Goal: Information Seeking & Learning: Learn about a topic

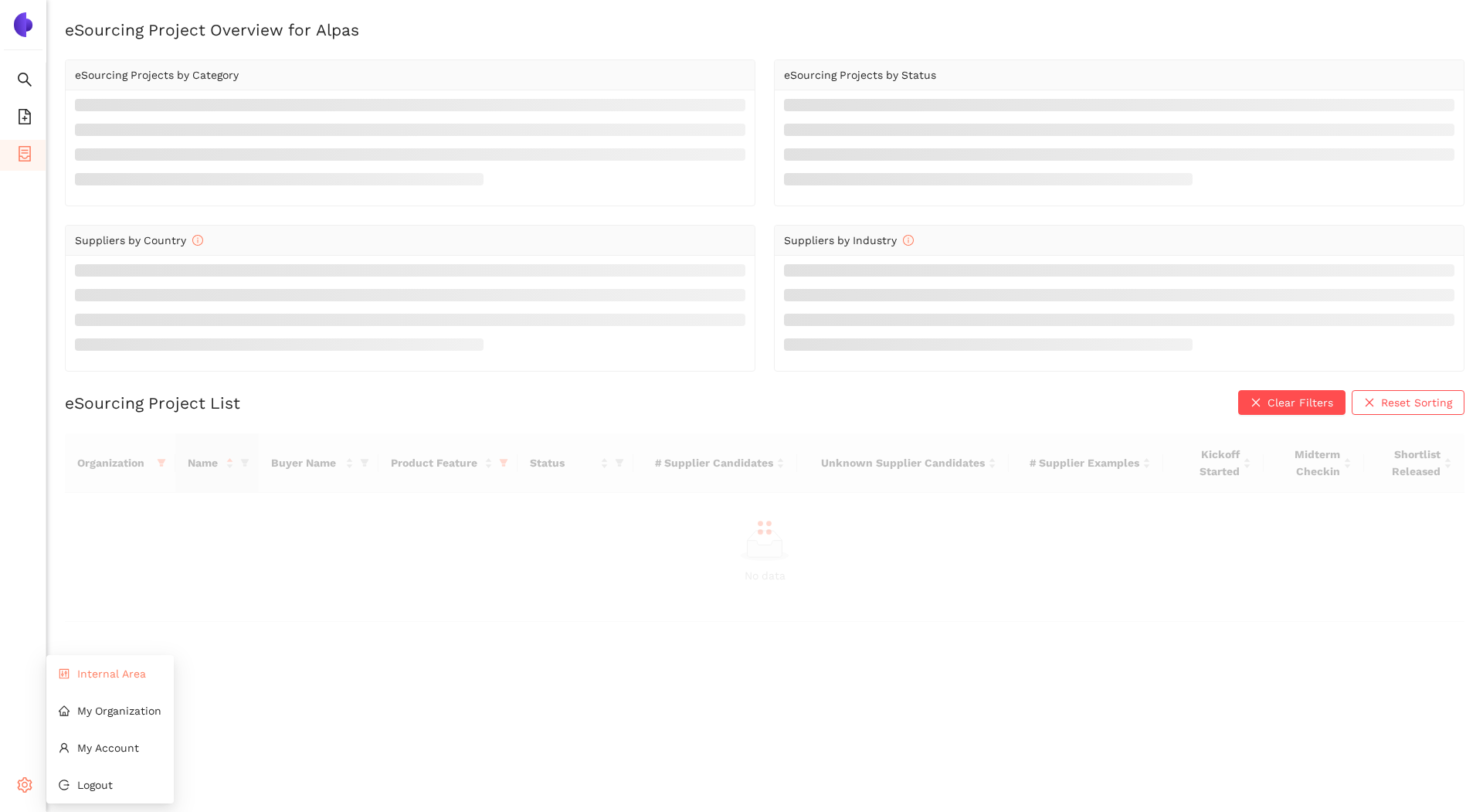
click at [86, 681] on li "Internal Area" at bounding box center [110, 674] width 127 height 31
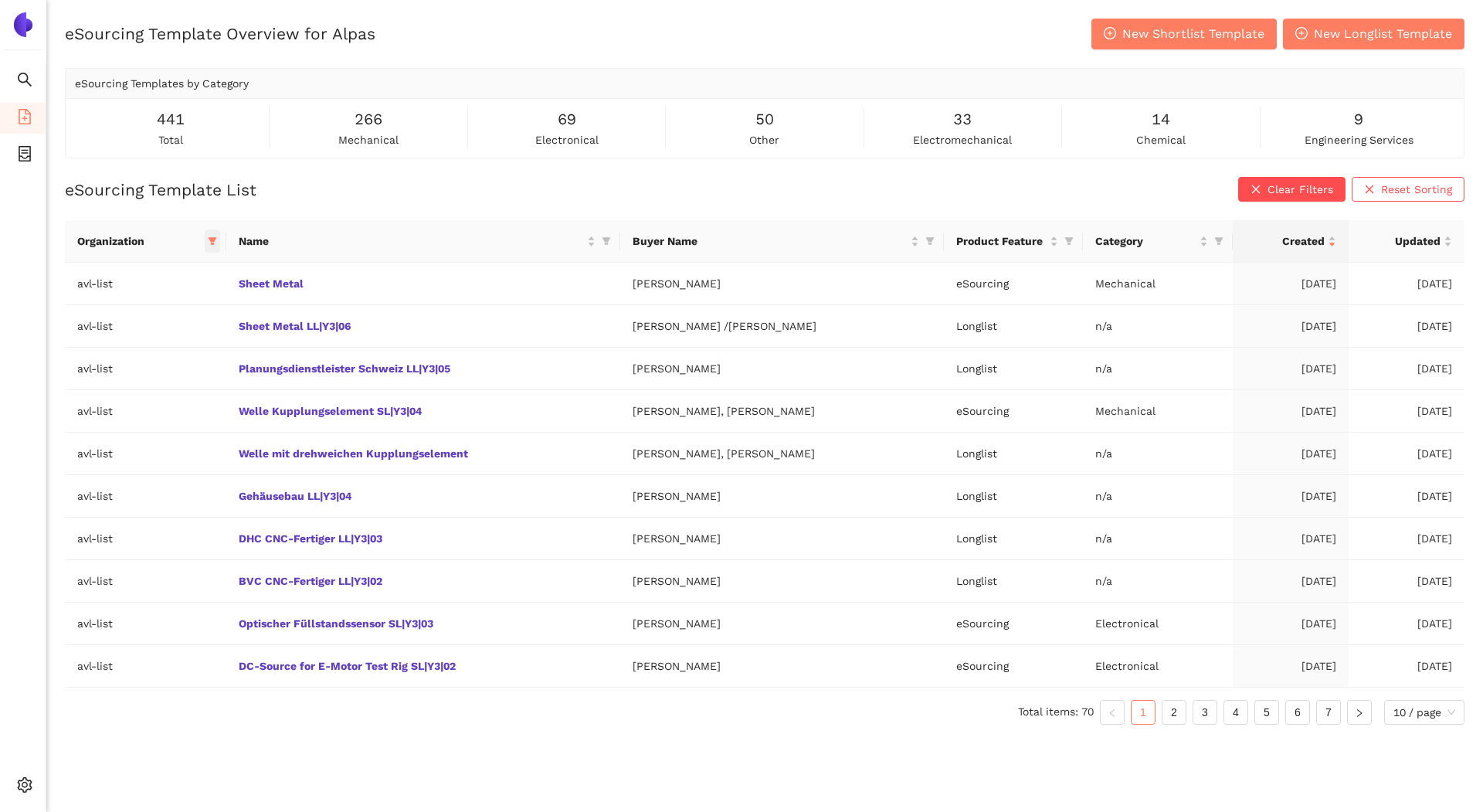
click at [213, 243] on icon "filter" at bounding box center [212, 241] width 10 height 10
click at [102, 518] on span "Reset" at bounding box center [98, 513] width 29 height 17
checkbox input "false"
click at [216, 513] on span "OK" at bounding box center [223, 513] width 14 height 17
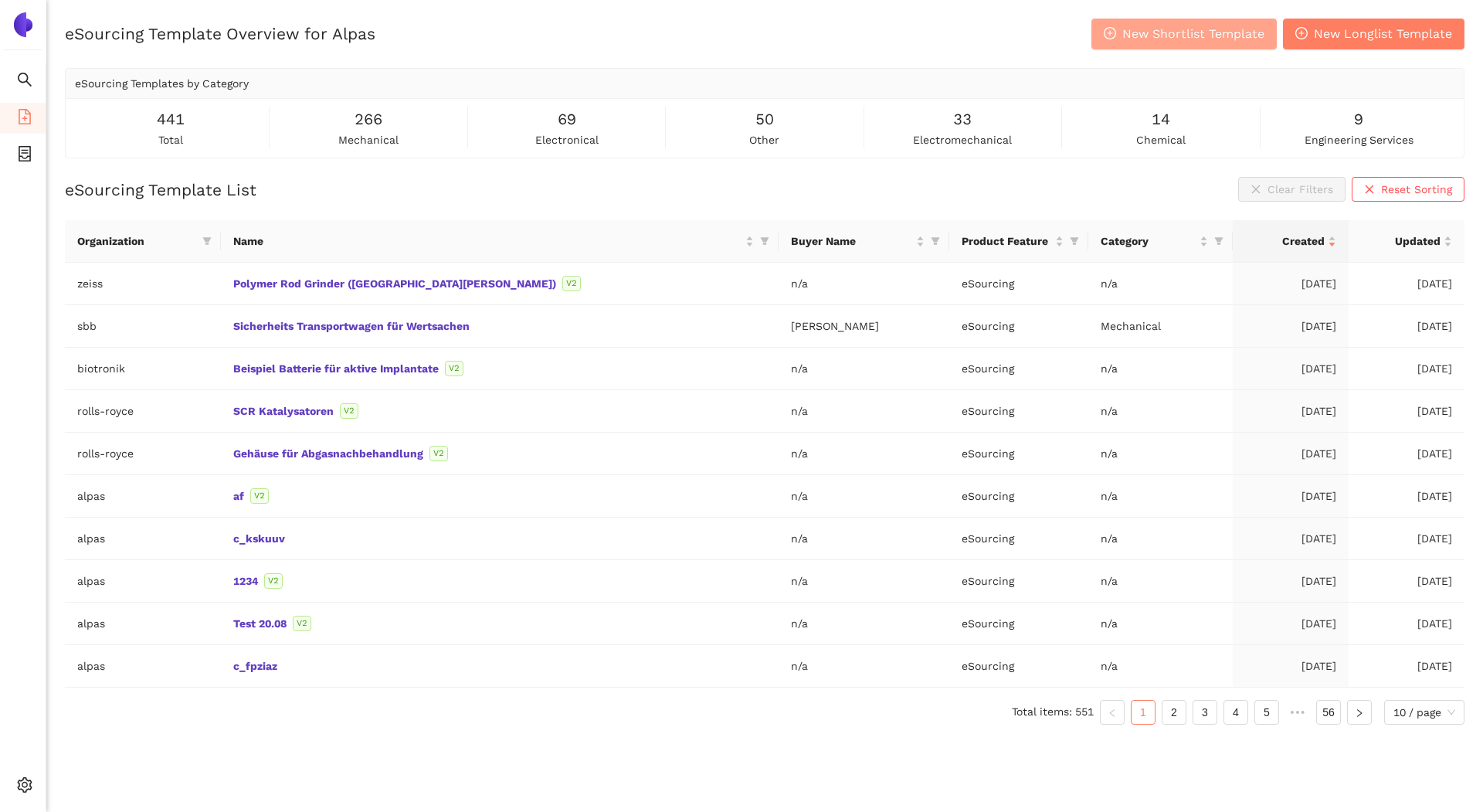
click at [1134, 42] on span "New Shortlist Template" at bounding box center [1193, 34] width 142 height 19
click at [0, 0] on link "af" at bounding box center [0, 0] width 0 height 0
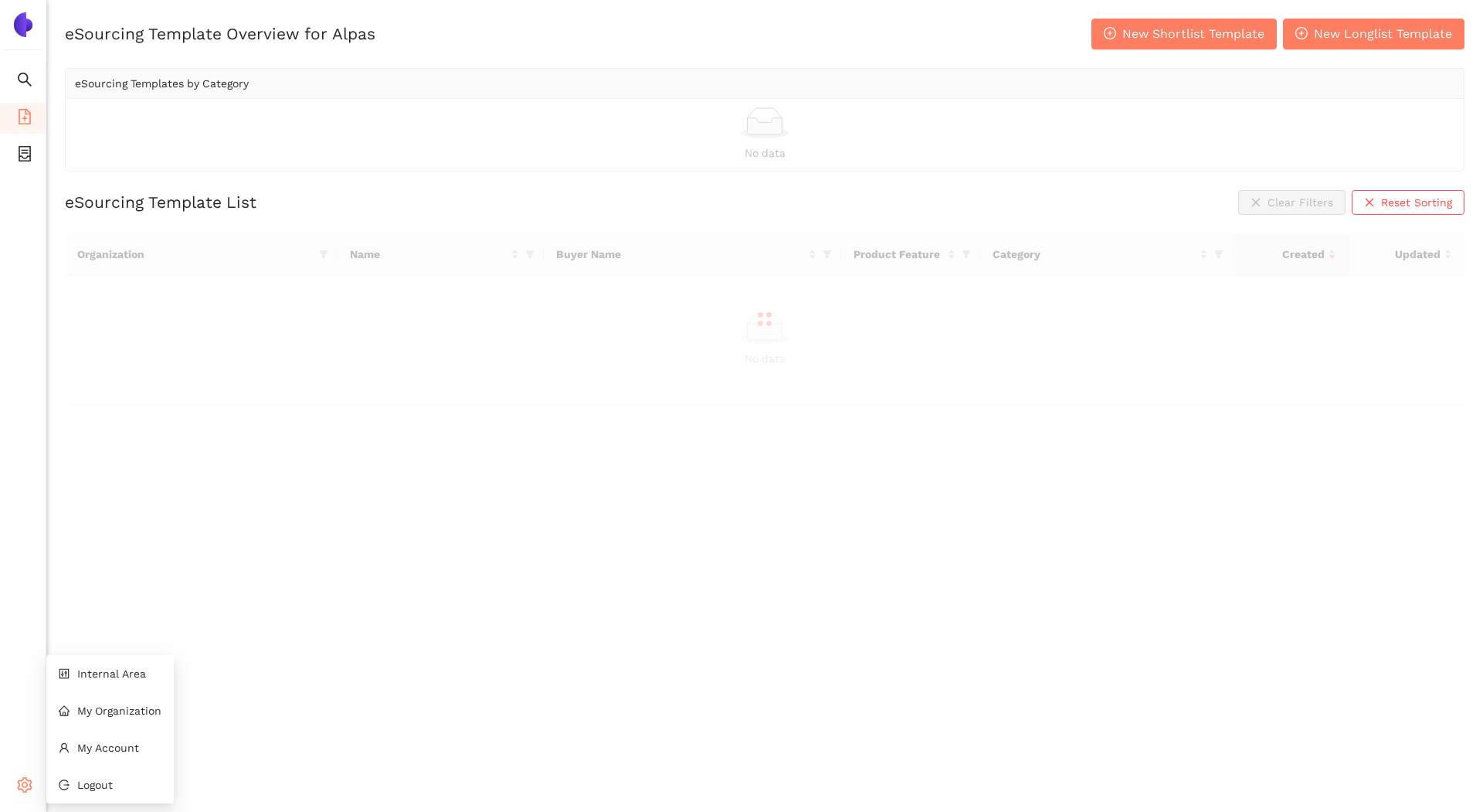
click at [13, 777] on div "Settings" at bounding box center [23, 787] width 46 height 31
click at [131, 678] on span "Internal Area" at bounding box center [111, 673] width 69 height 13
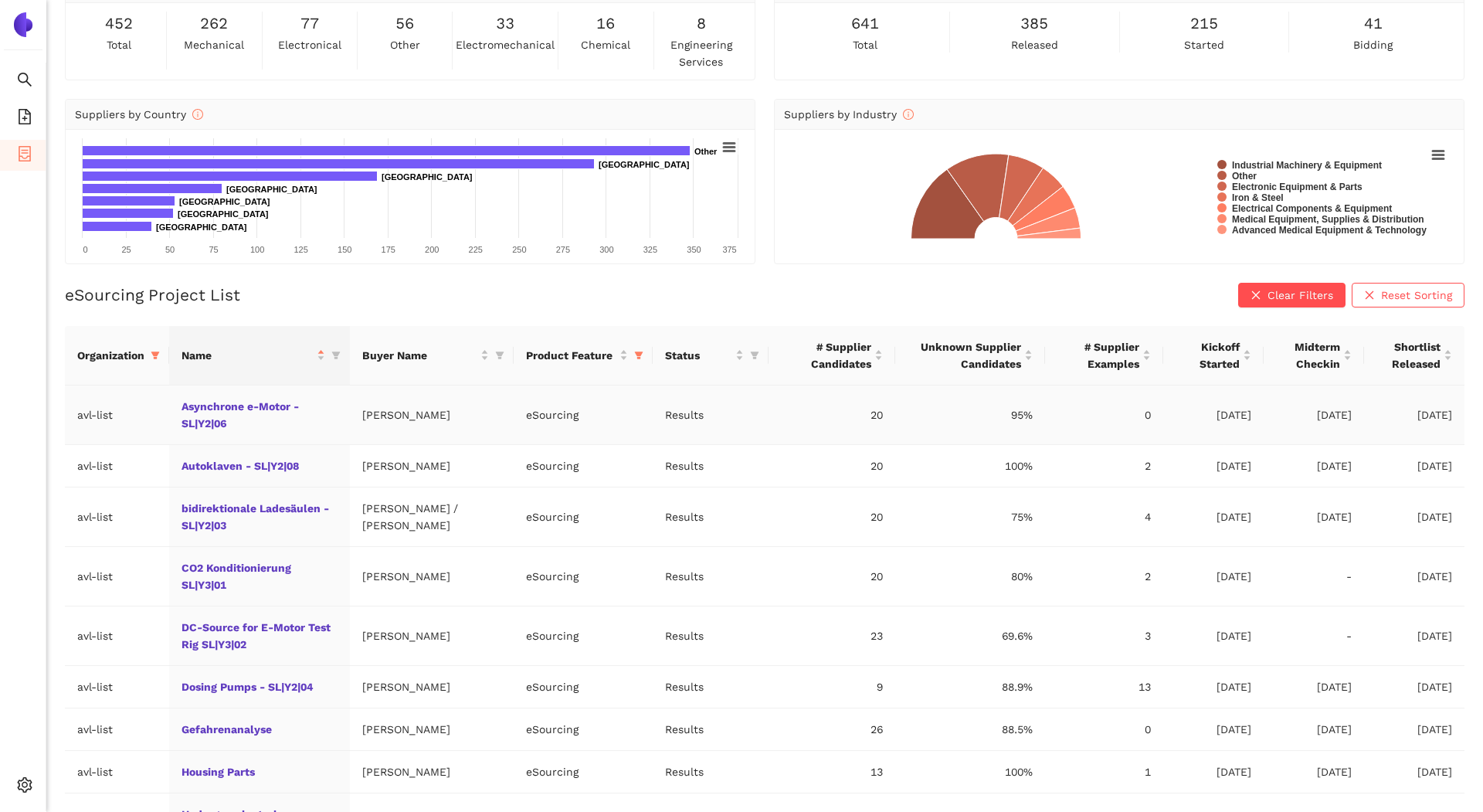
scroll to position [88, 0]
click at [160, 350] on span at bounding box center [155, 354] width 15 height 23
click at [39, 619] on span "Reset" at bounding box center [38, 626] width 29 height 17
checkbox input "false"
click at [100, 383] on input "text" at bounding box center [103, 386] width 126 height 17
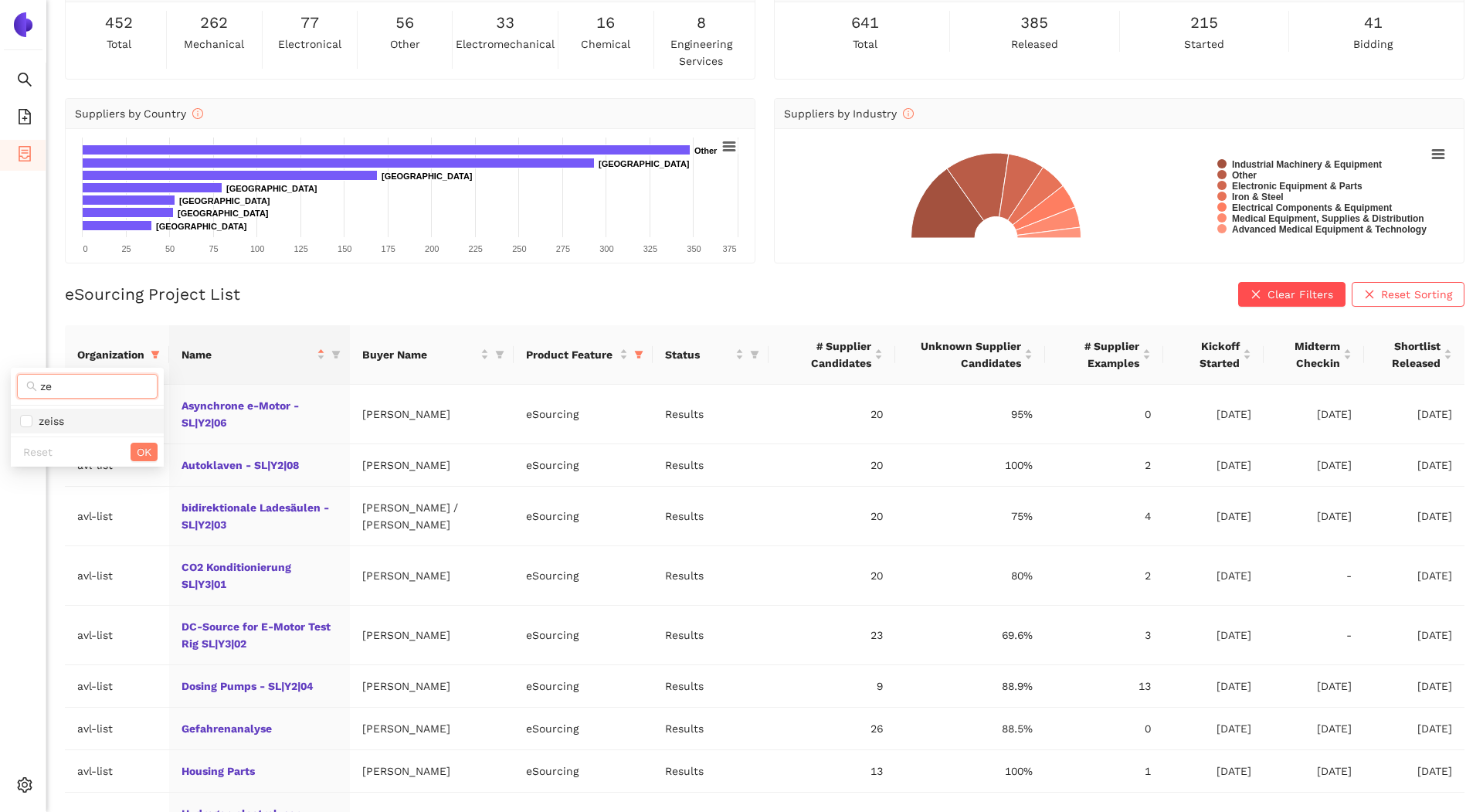
type input "ze"
click at [102, 412] on span "zeiss" at bounding box center [87, 421] width 134 height 17
checkbox input "true"
click at [146, 443] on span "OK" at bounding box center [144, 452] width 14 height 17
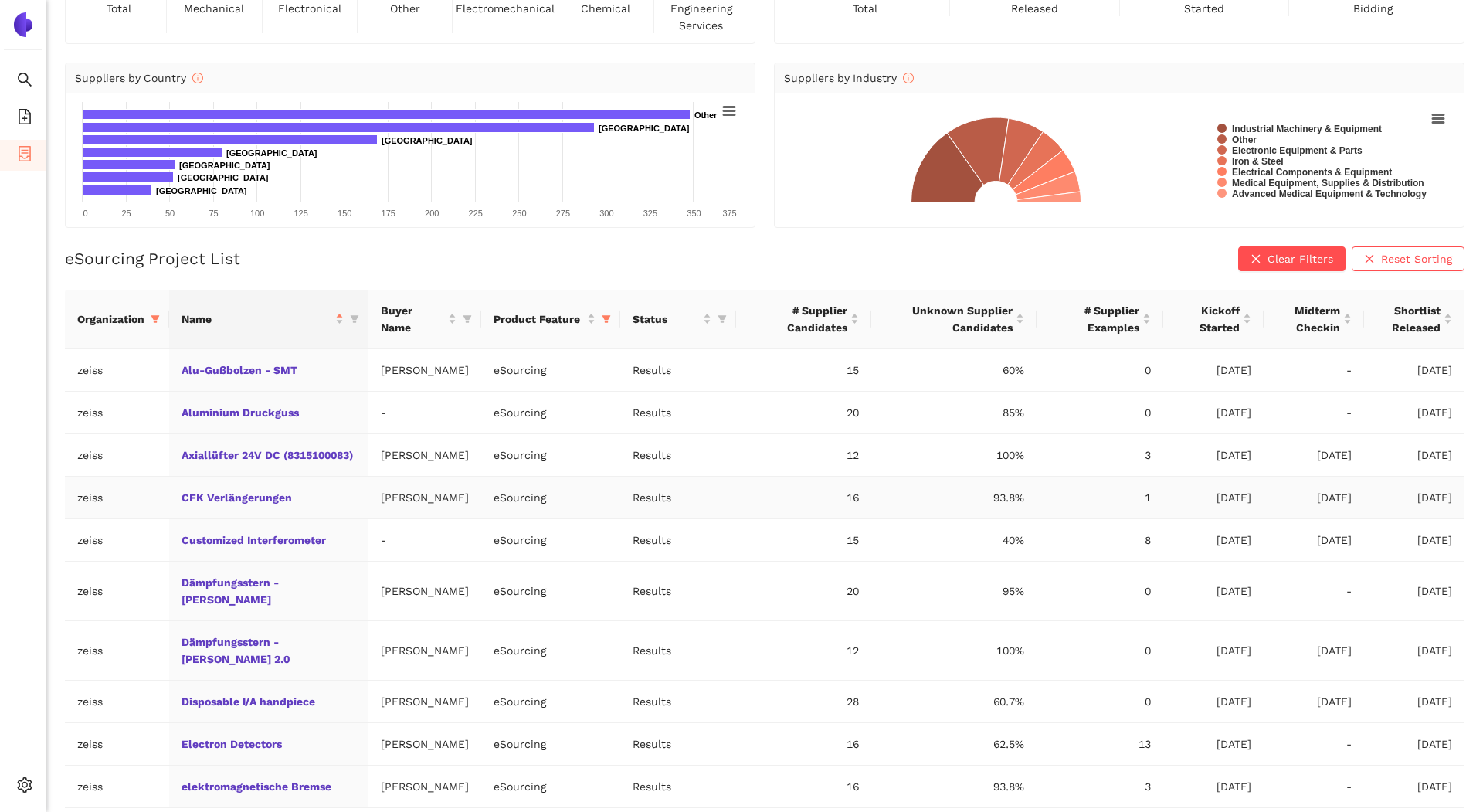
scroll to position [125, 0]
click at [1448, 313] on div "Shortlist Released" at bounding box center [1414, 318] width 75 height 34
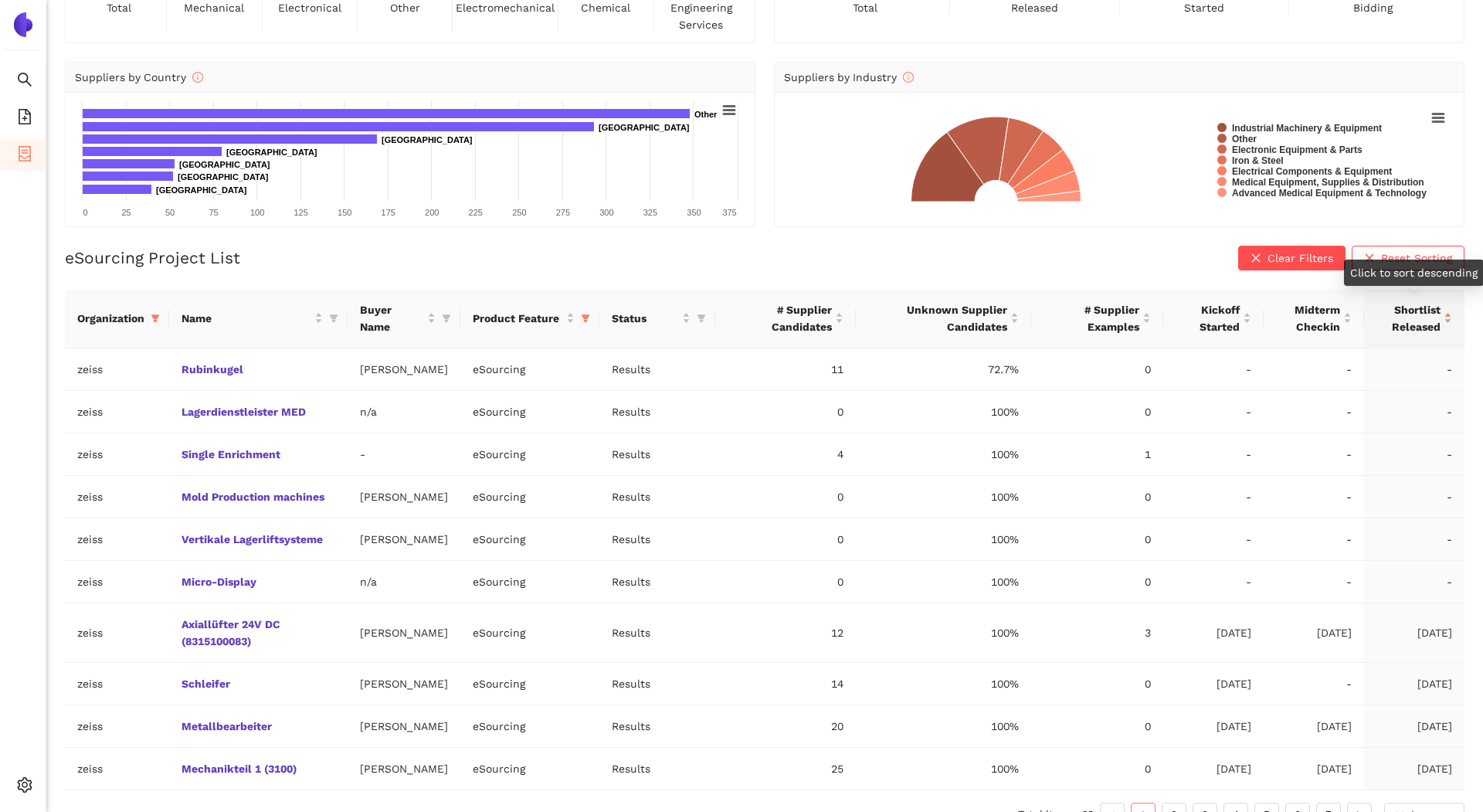
click at [1448, 313] on div "Shortlist Released" at bounding box center [1414, 318] width 75 height 34
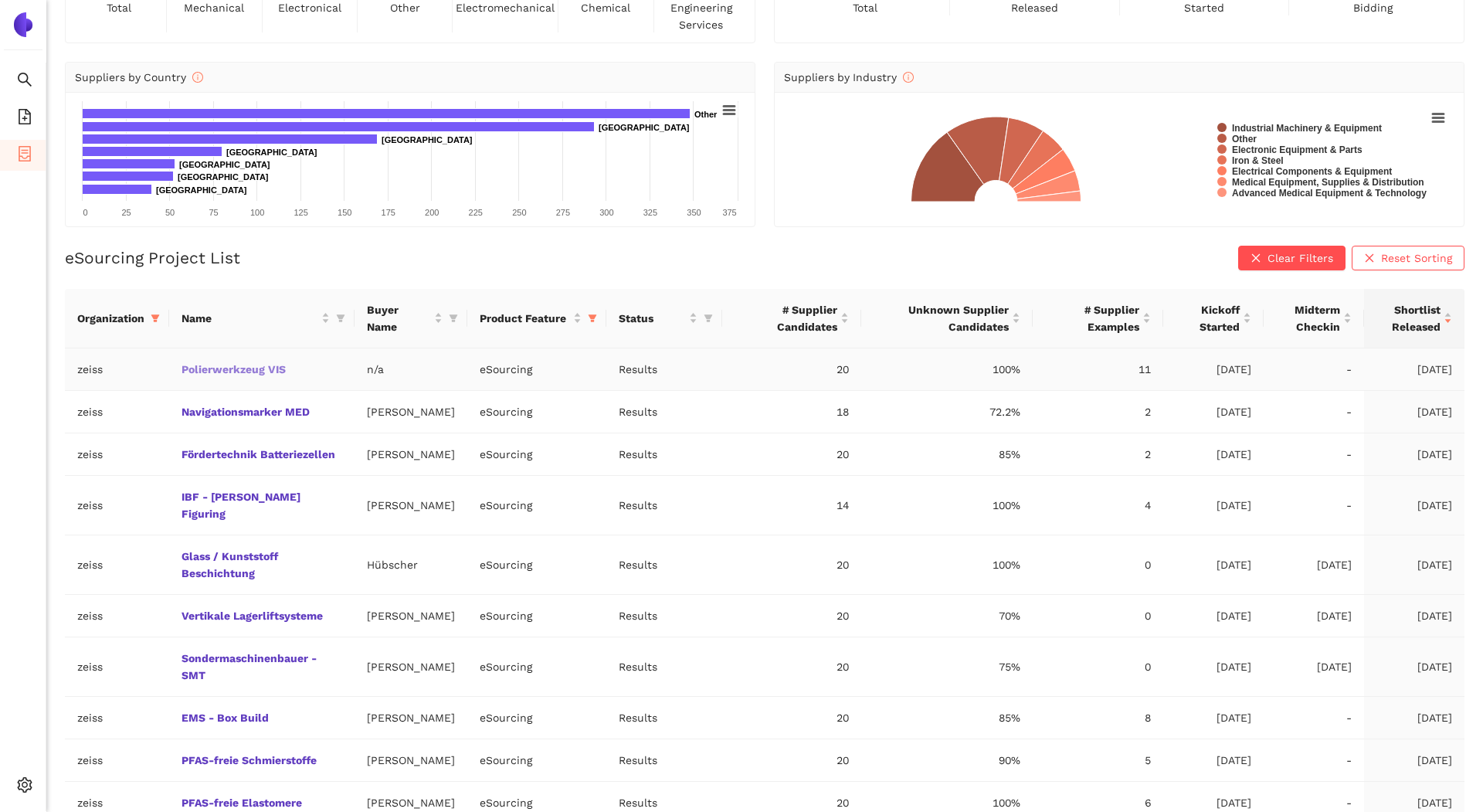
click at [0, 0] on link "Polierwerkzeug VIS" at bounding box center [0, 0] width 0 height 0
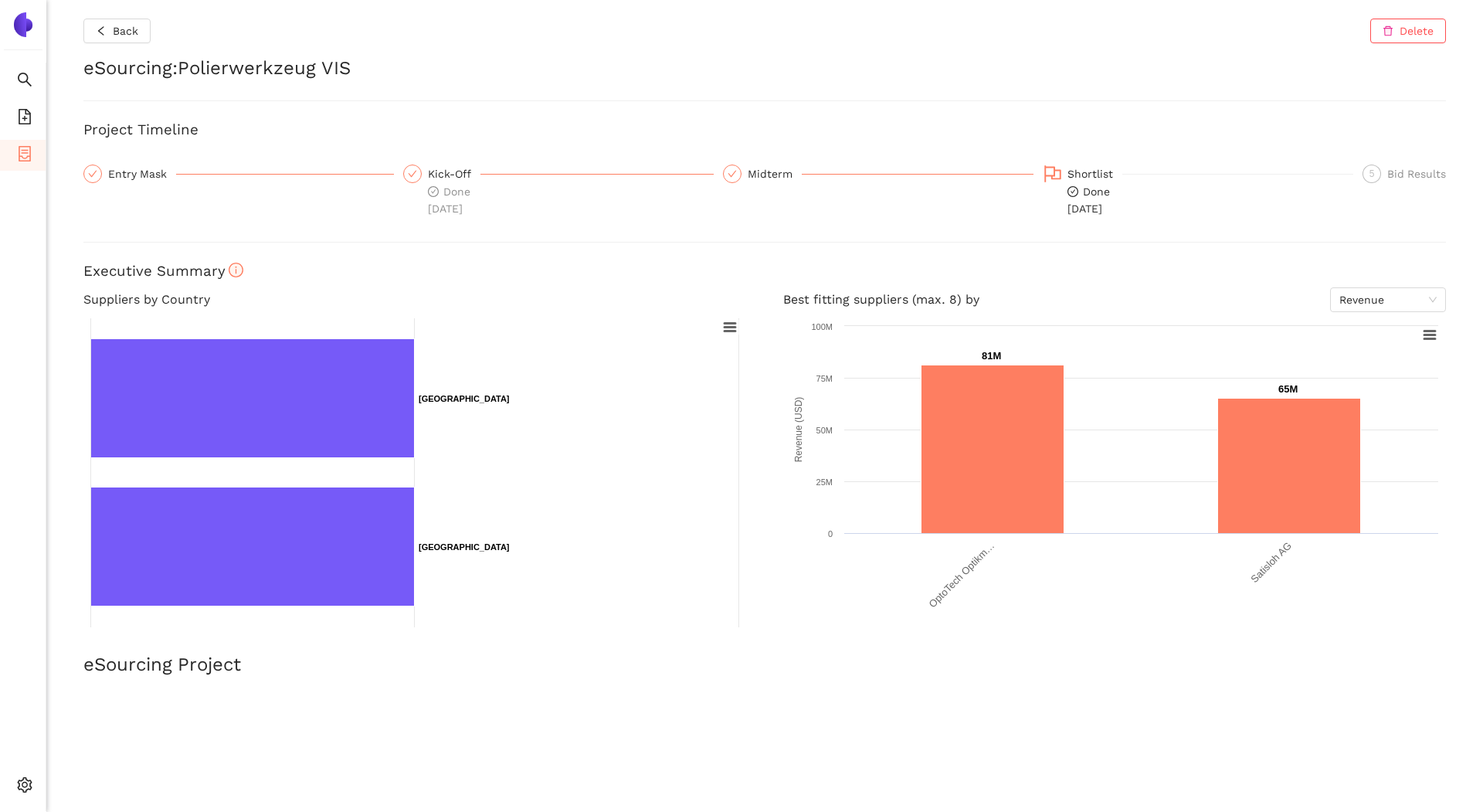
click at [1084, 202] on div "Done 28.8.2025" at bounding box center [1095, 200] width 55 height 34
click at [1054, 176] on icon "flag" at bounding box center [1052, 173] width 18 height 18
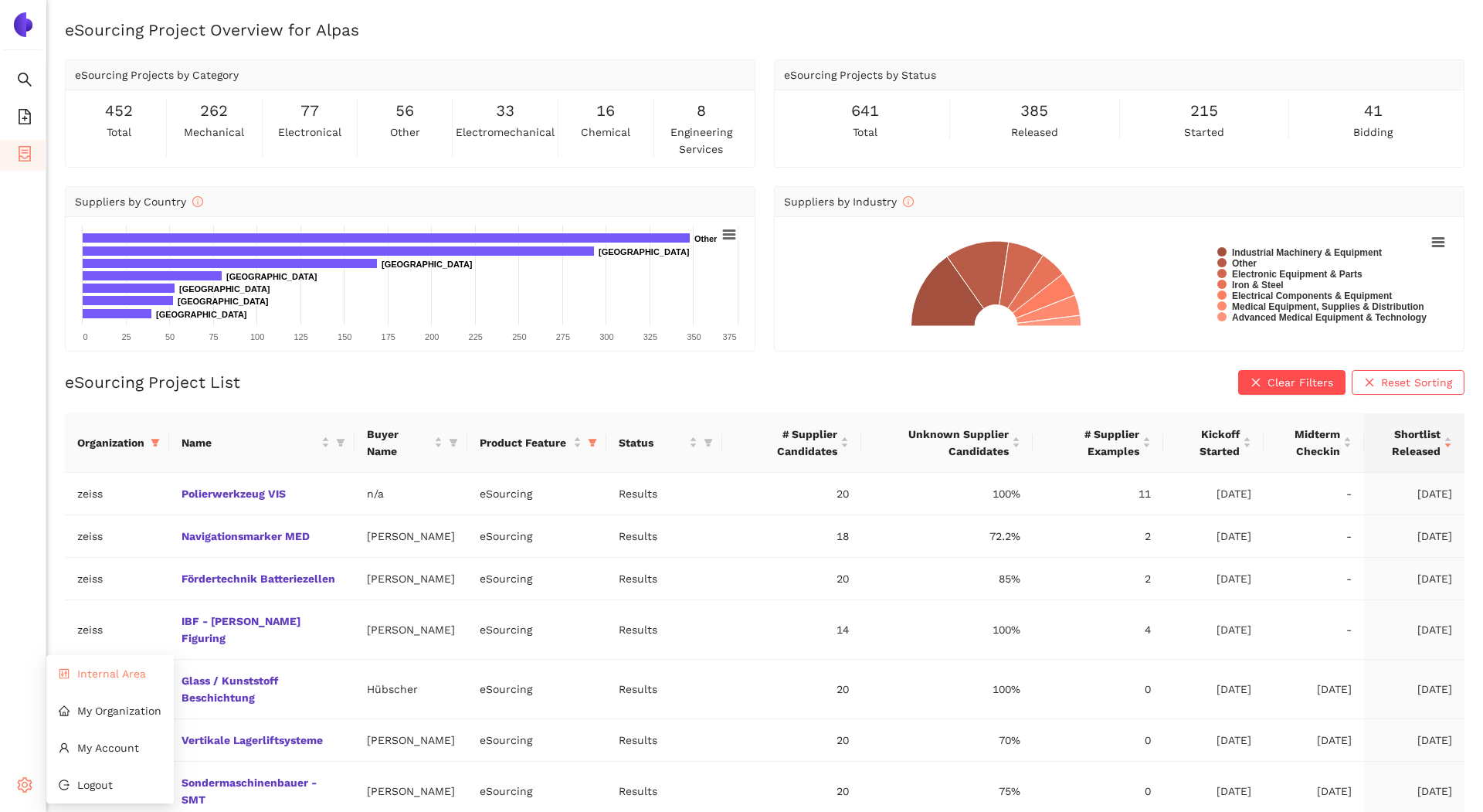
click at [126, 675] on span "Internal Area" at bounding box center [111, 673] width 69 height 13
click at [0, 0] on link "Polierwerkzeug VIS" at bounding box center [0, 0] width 0 height 0
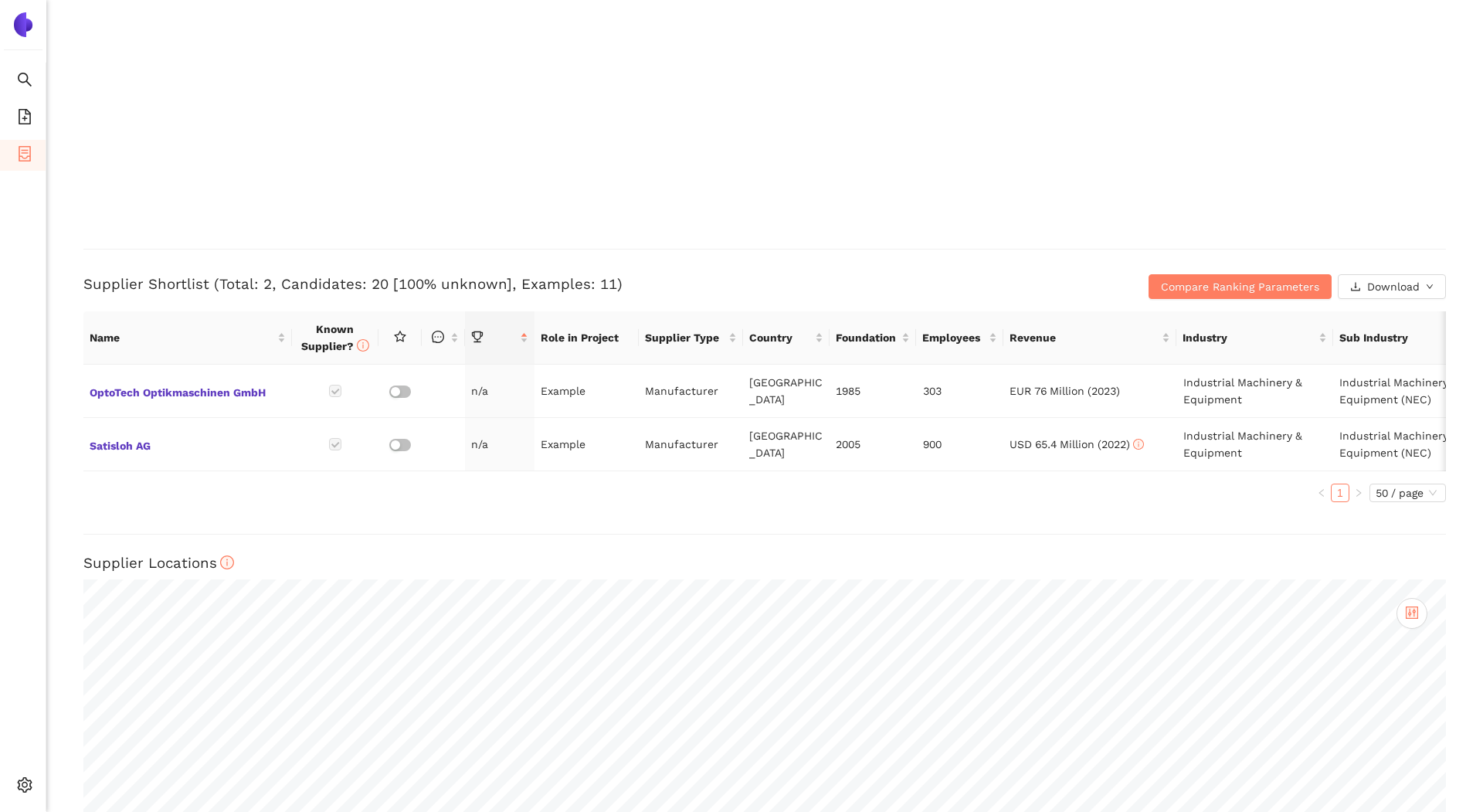
scroll to position [3530, 0]
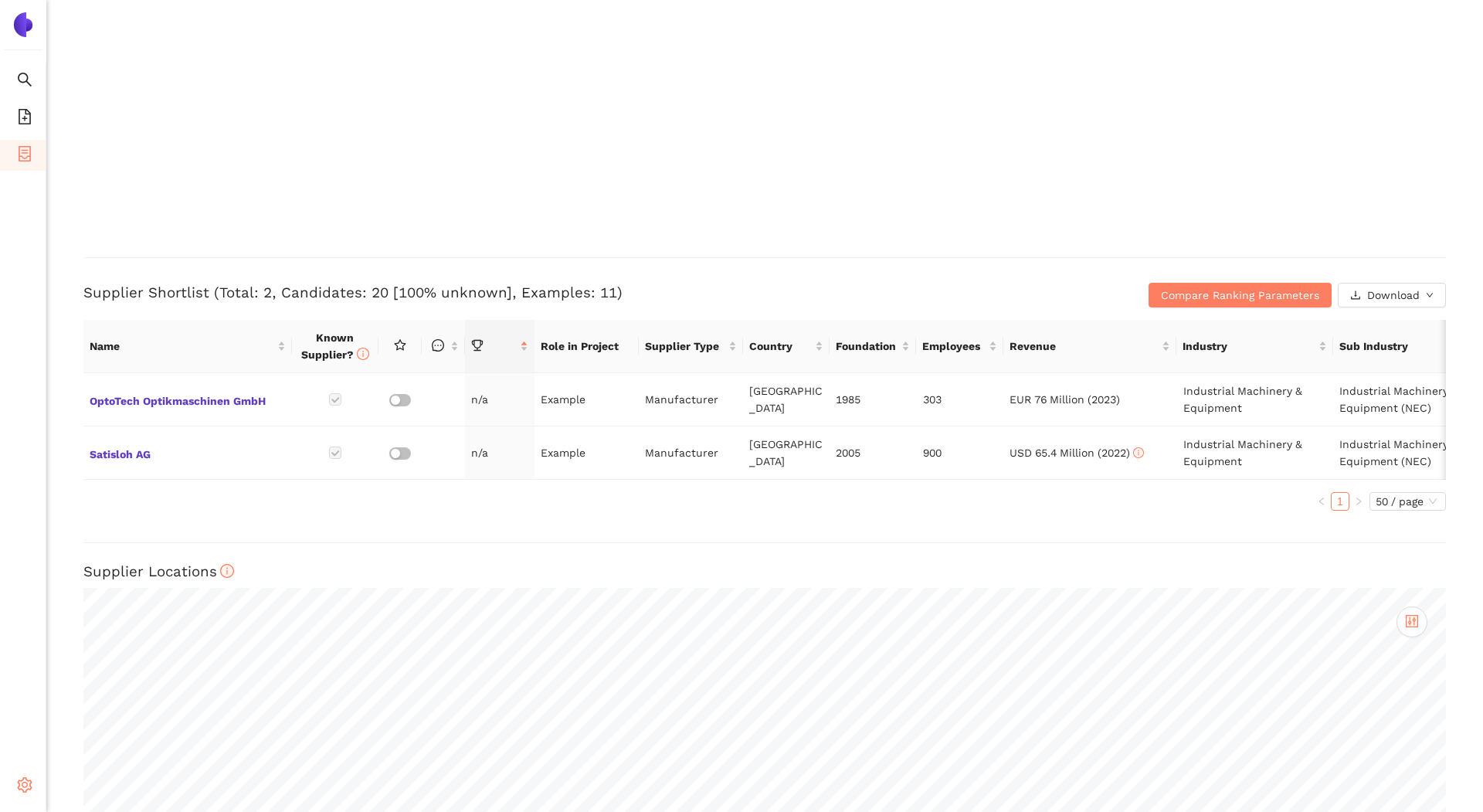
click at [17, 787] on icon "setting" at bounding box center [25, 785] width 15 height 15
click at [122, 676] on span "Internal Area" at bounding box center [111, 673] width 69 height 13
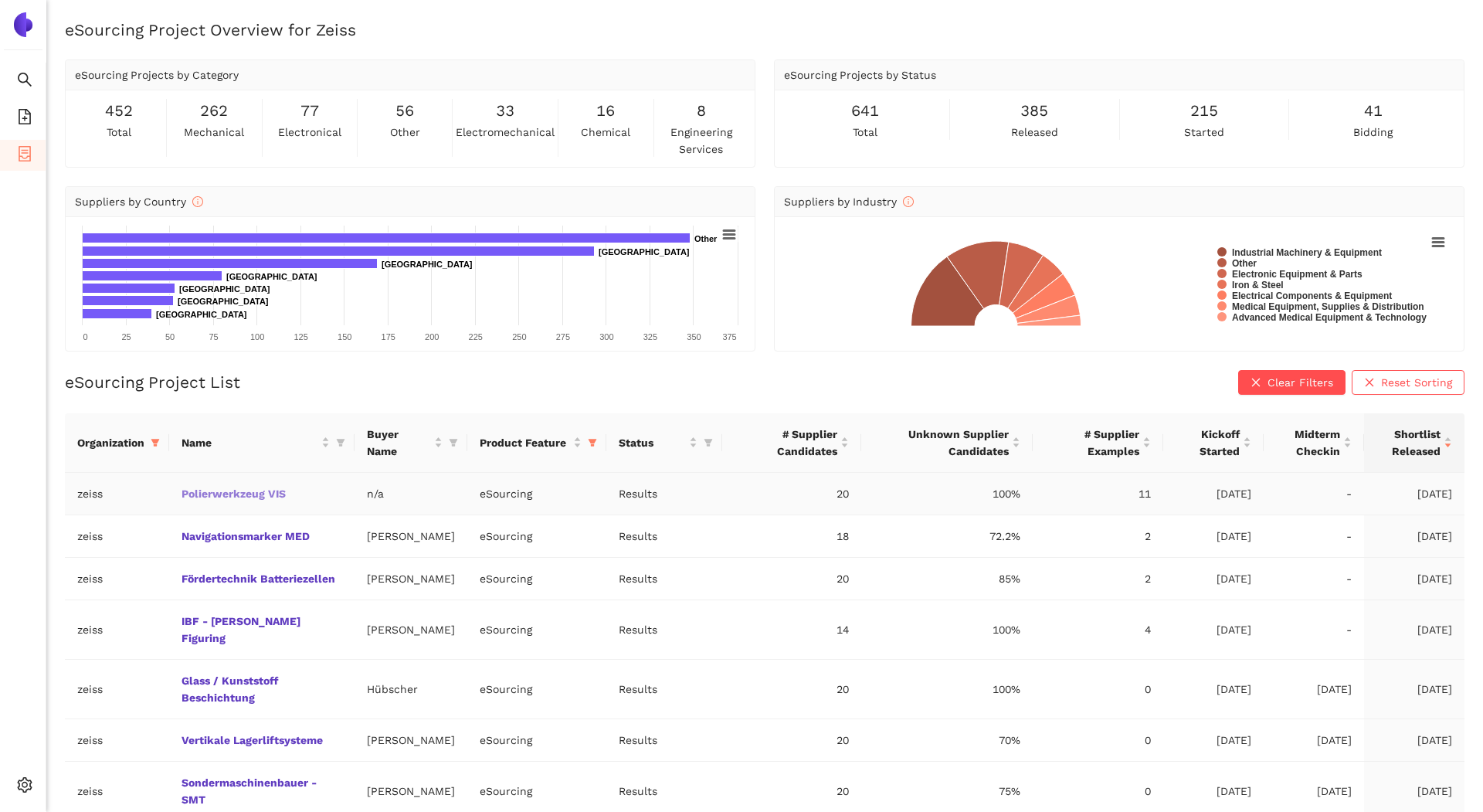
click at [0, 0] on link "Polierwerkzeug VIS" at bounding box center [0, 0] width 0 height 0
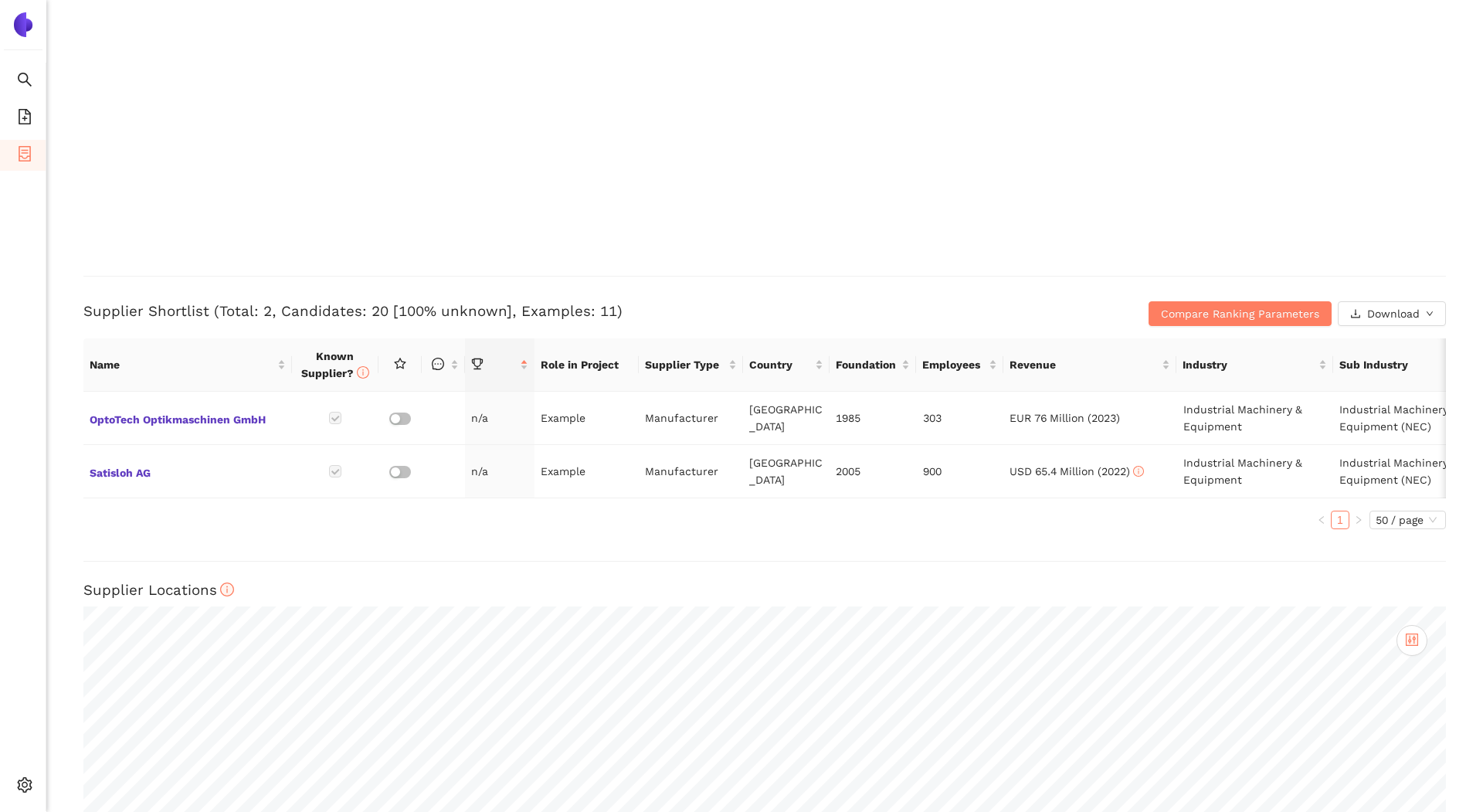
scroll to position [3638, 0]
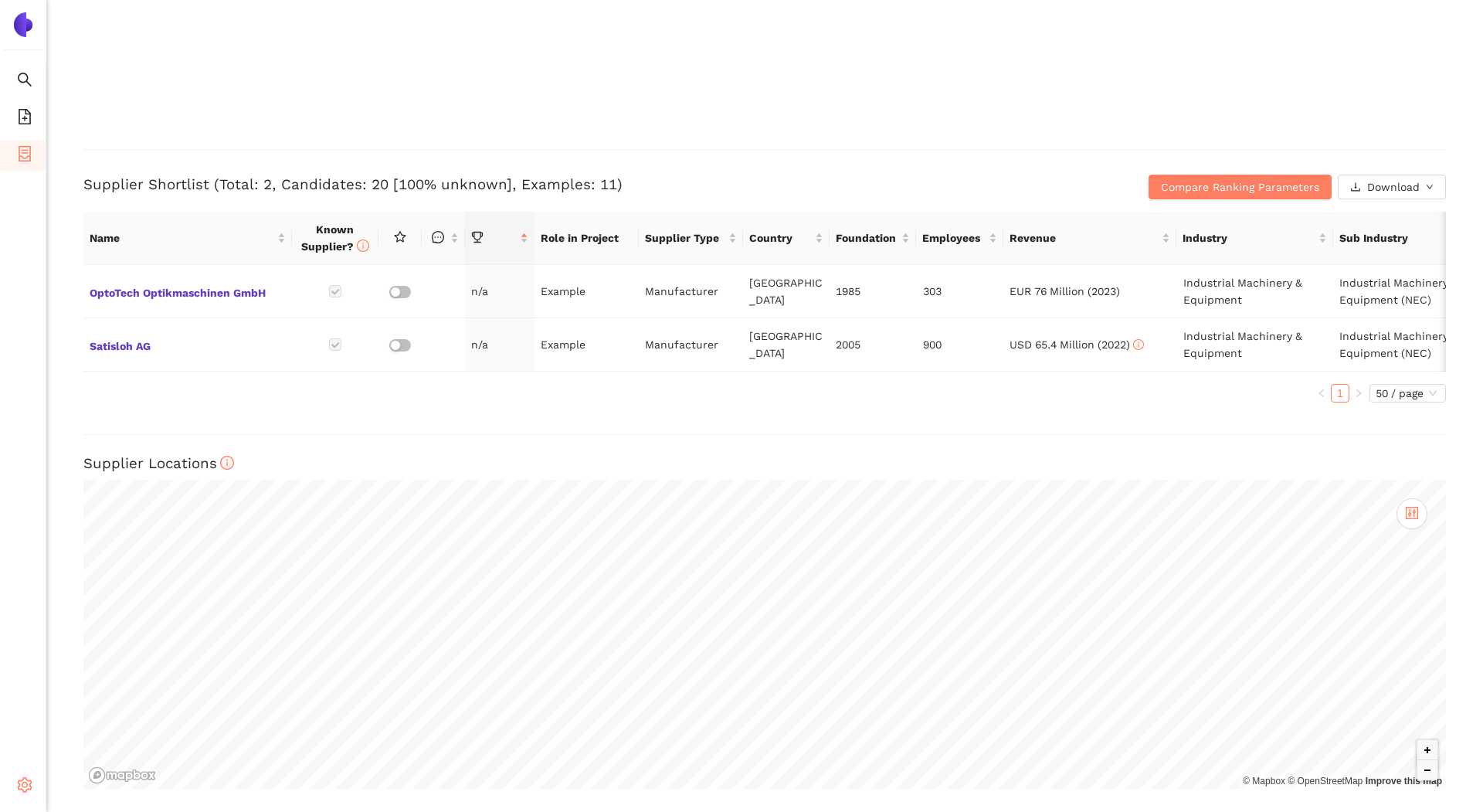
click at [10, 791] on div "Settings" at bounding box center [23, 787] width 46 height 31
click at [110, 672] on span "Internal Area" at bounding box center [111, 673] width 69 height 13
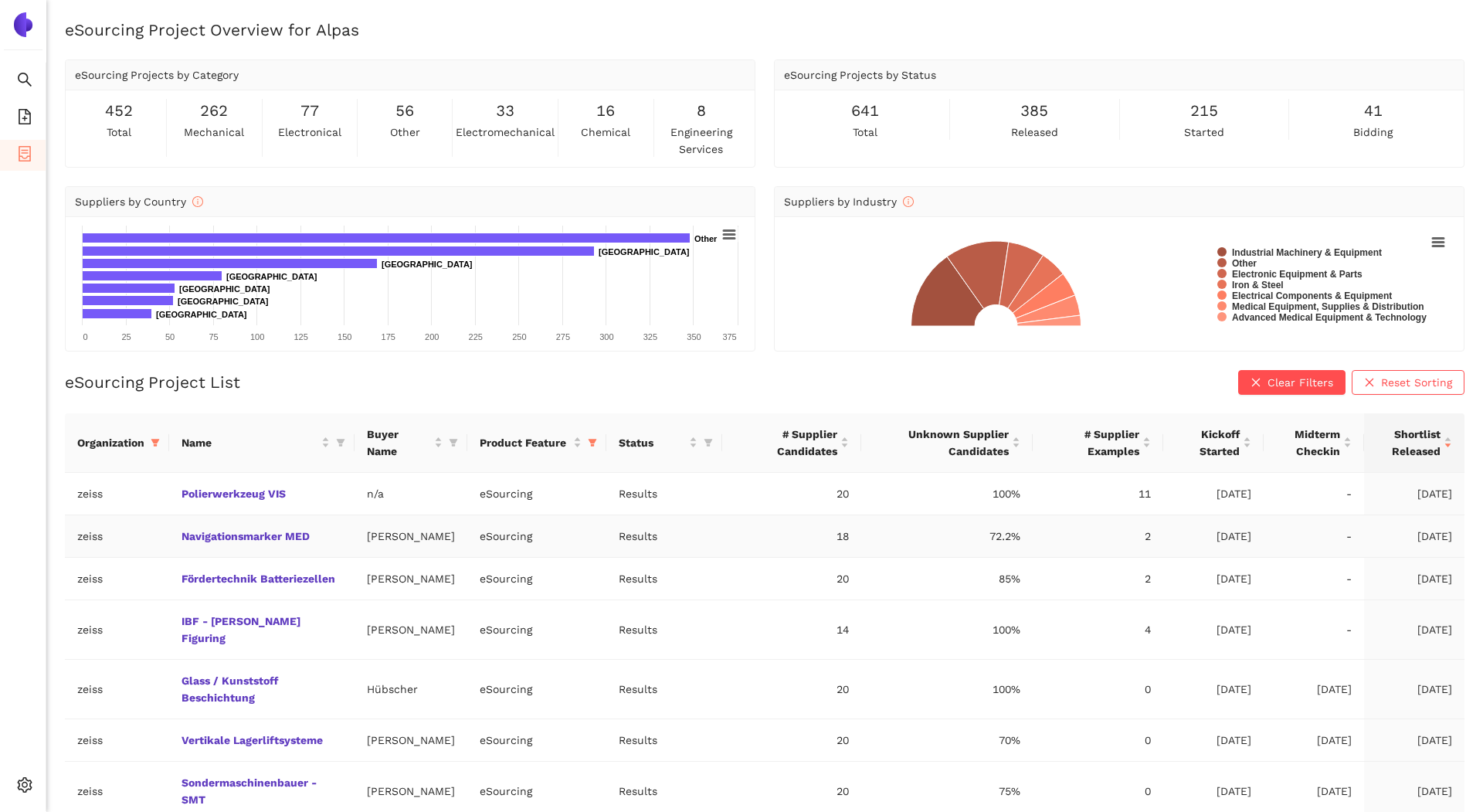
click at [290, 542] on td "Navigationsmarker MED" at bounding box center [262, 537] width 185 height 42
click at [0, 0] on link "Navigationsmarker MED" at bounding box center [0, 0] width 0 height 0
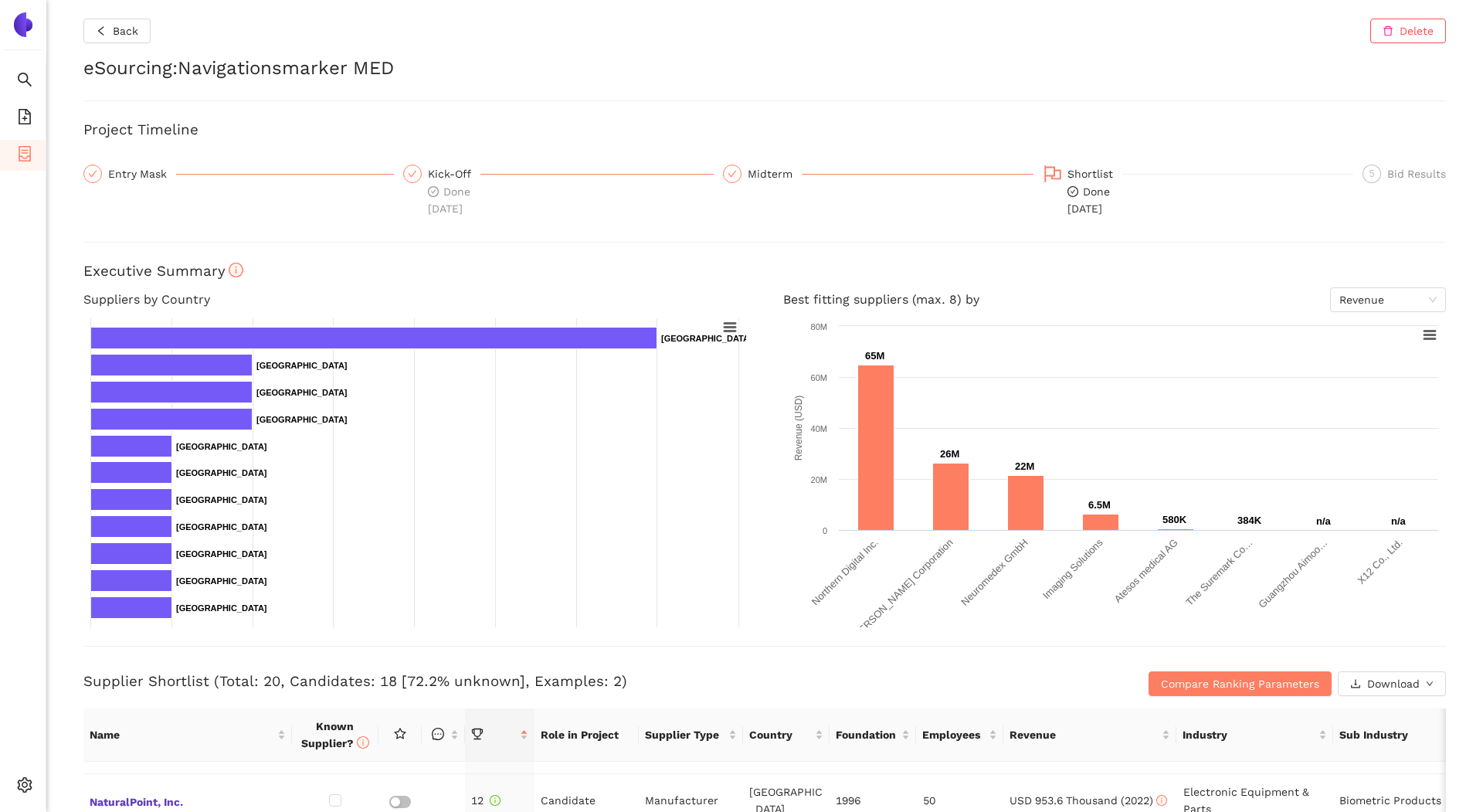
click at [118, 11] on div "Back Delete eSourcing : Navigationsmarker MED Project Timeline Entry Mask Kick-…" at bounding box center [765, 406] width 1437 height 812
click at [124, 32] on span "Back" at bounding box center [126, 31] width 25 height 17
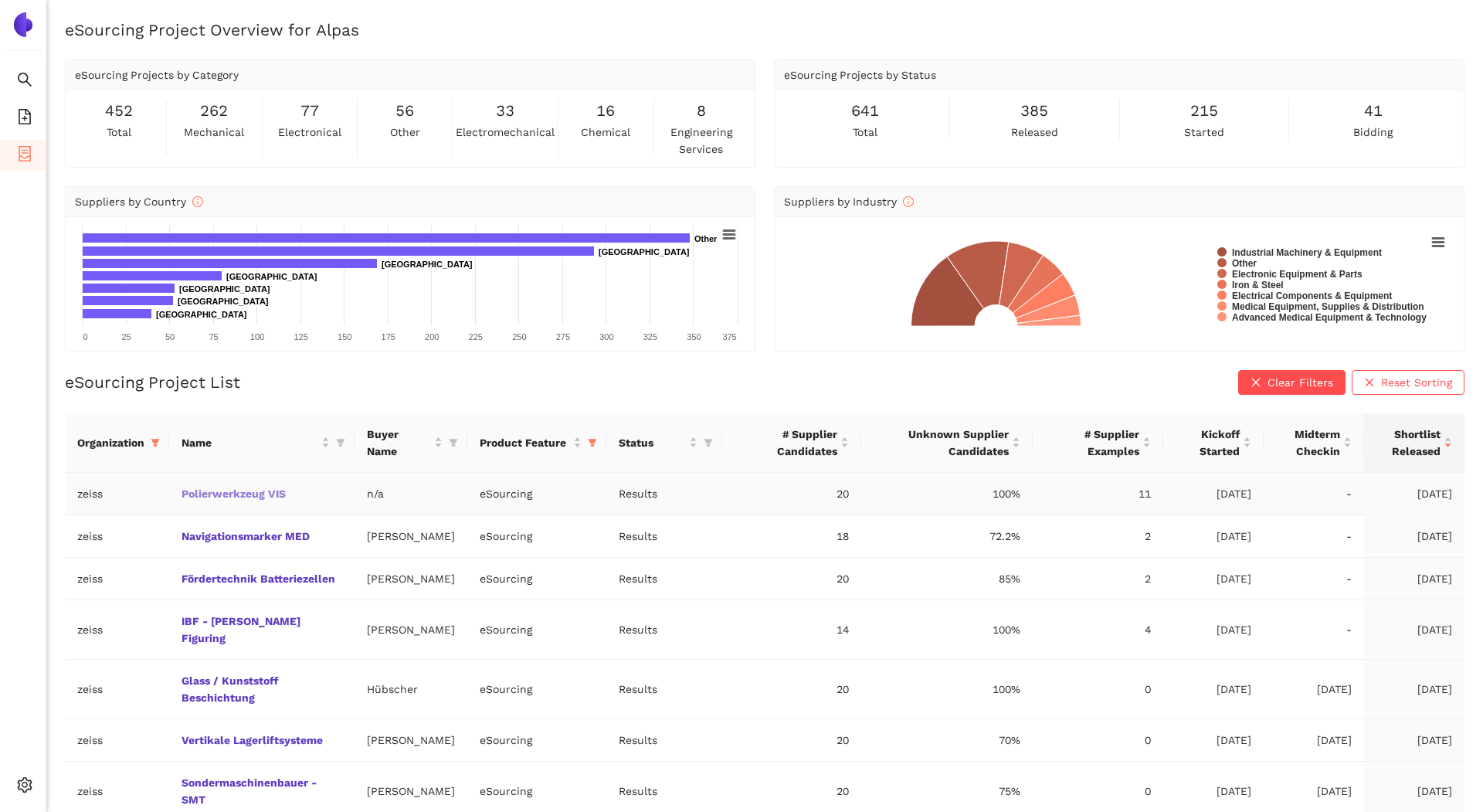
click at [0, 0] on link "Polierwerkzeug VIS" at bounding box center [0, 0] width 0 height 0
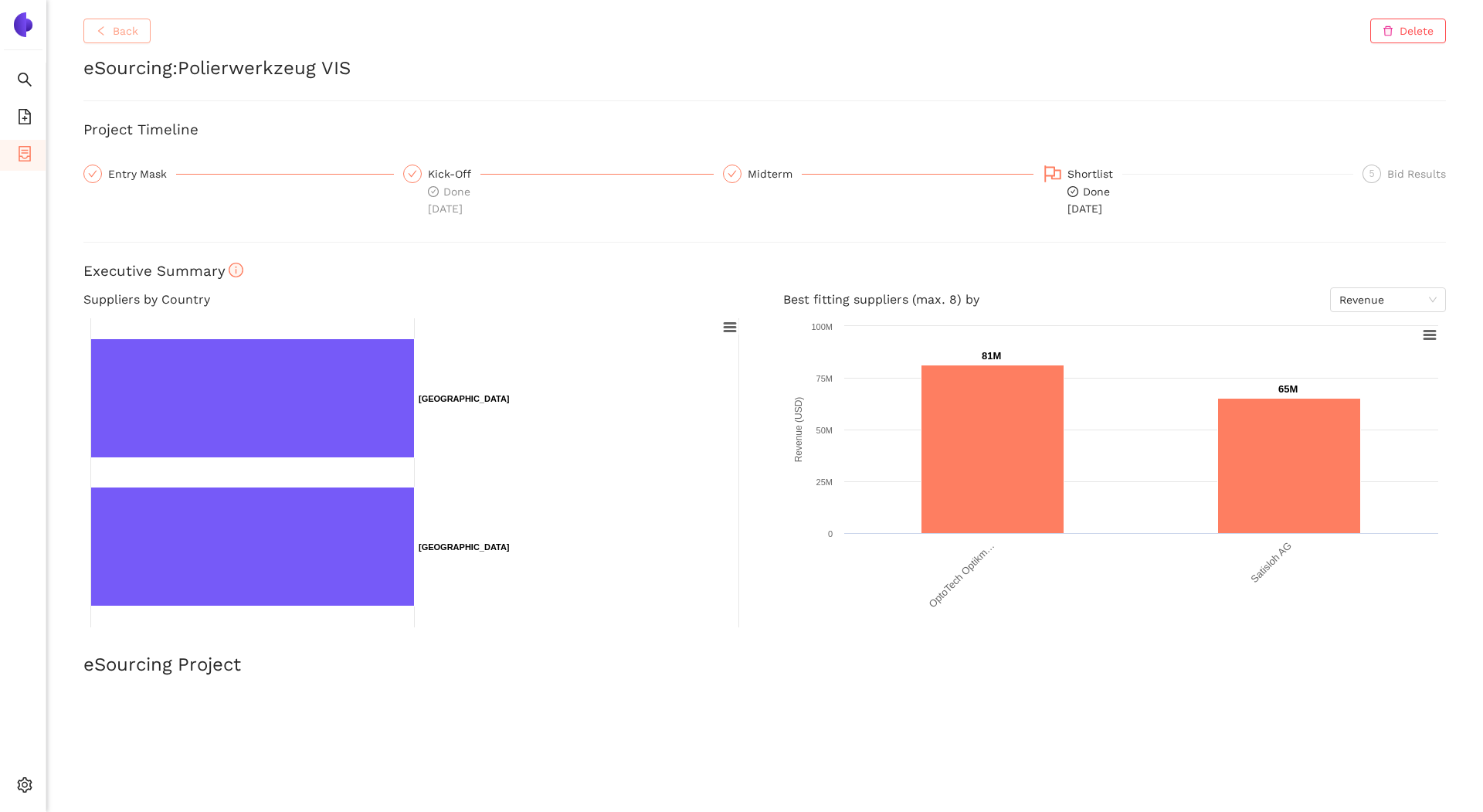
click at [131, 29] on span "Back" at bounding box center [126, 31] width 25 height 17
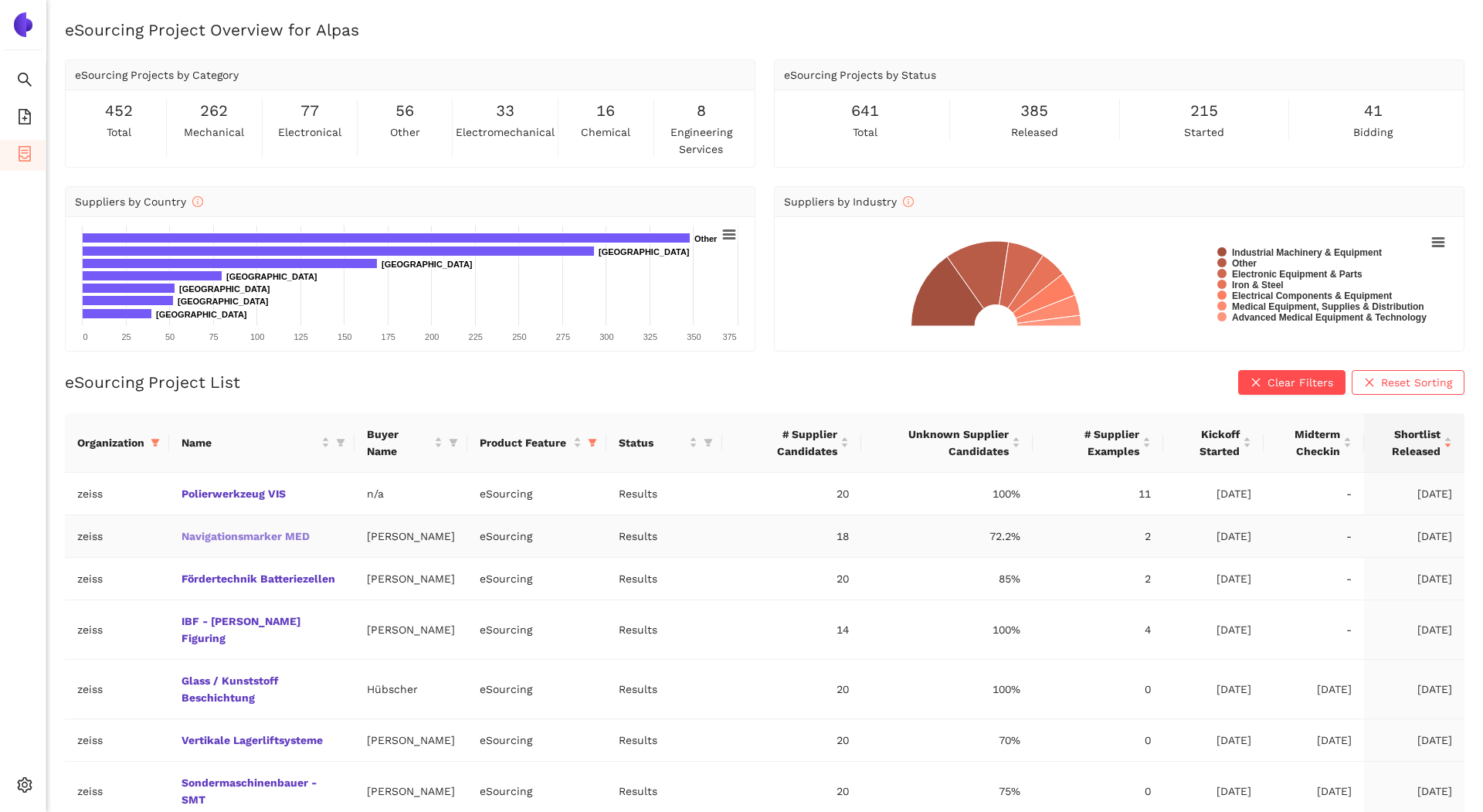
click at [0, 0] on link "Navigationsmarker MED" at bounding box center [0, 0] width 0 height 0
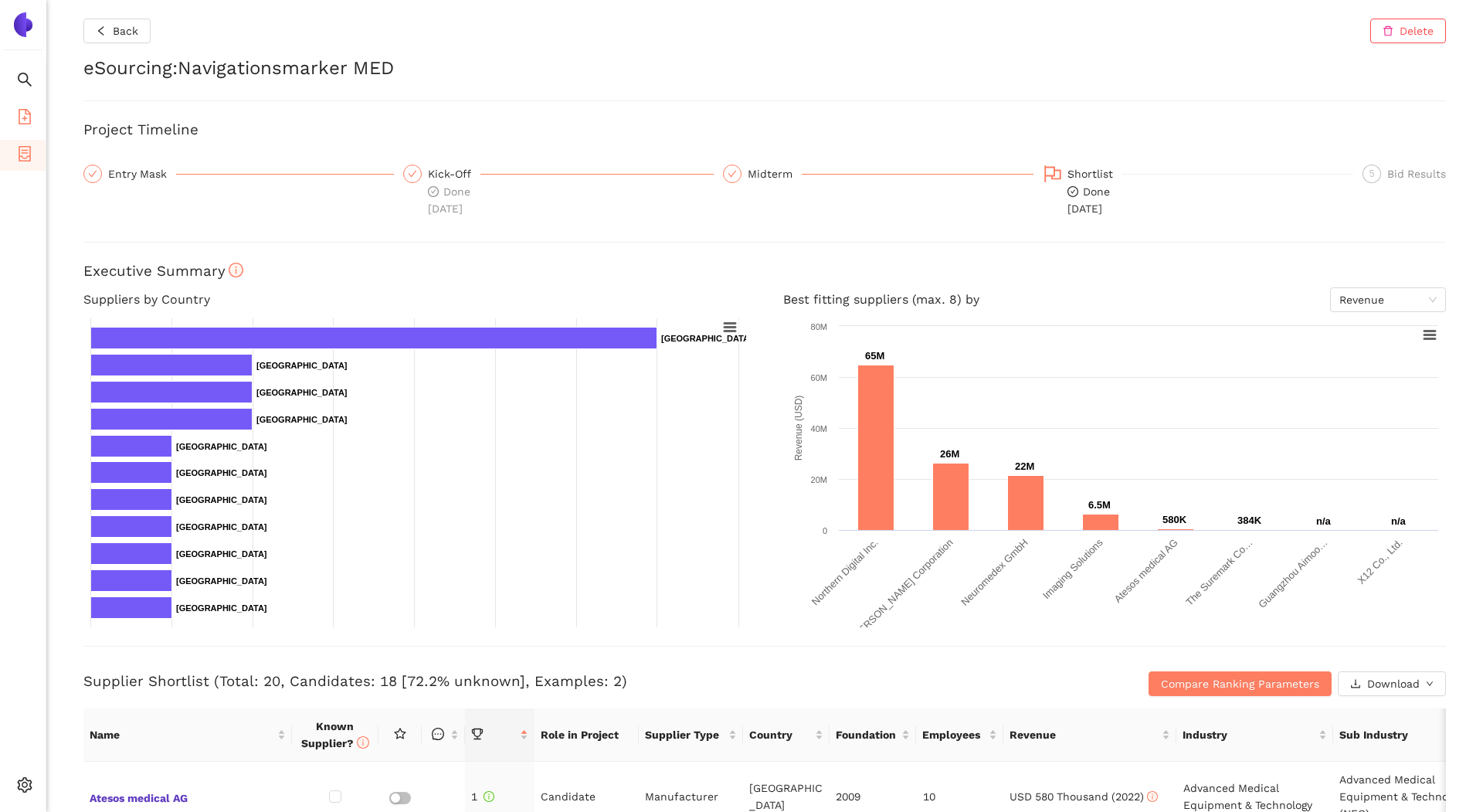
click at [25, 110] on icon "file-add" at bounding box center [25, 117] width 15 height 15
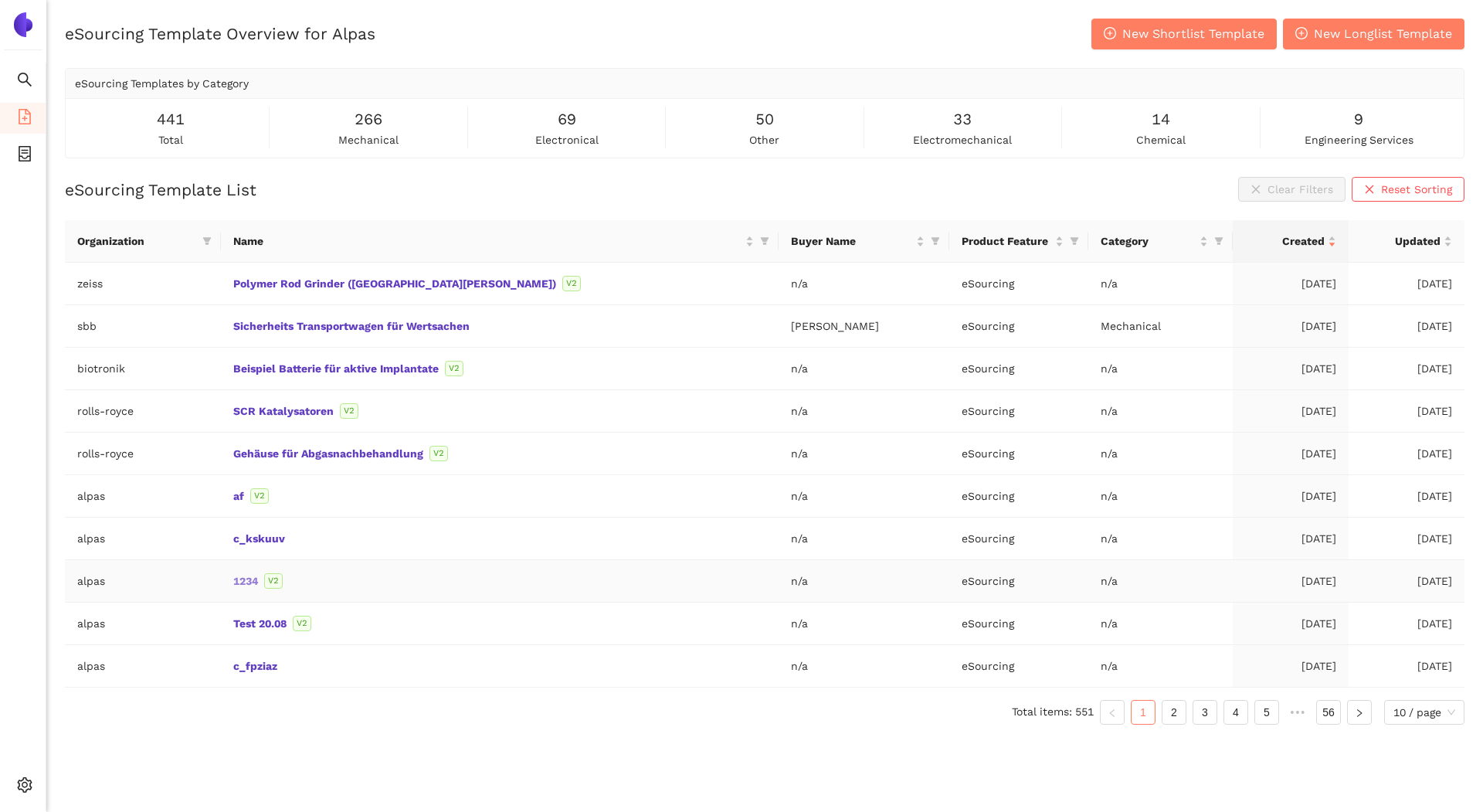
click at [0, 0] on link "1234" at bounding box center [0, 0] width 0 height 0
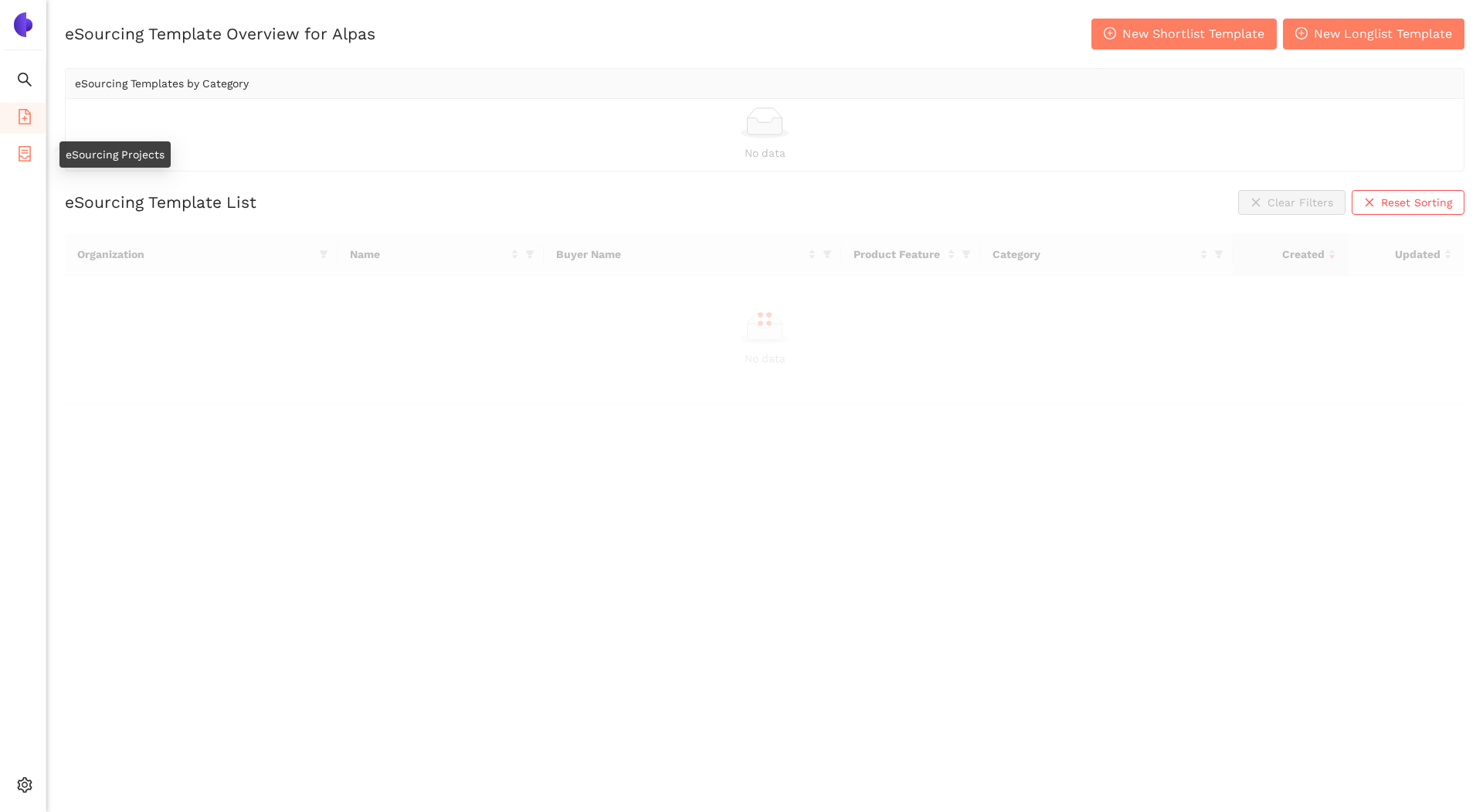
click at [33, 154] on li "eSourcing Projects" at bounding box center [22, 155] width 45 height 31
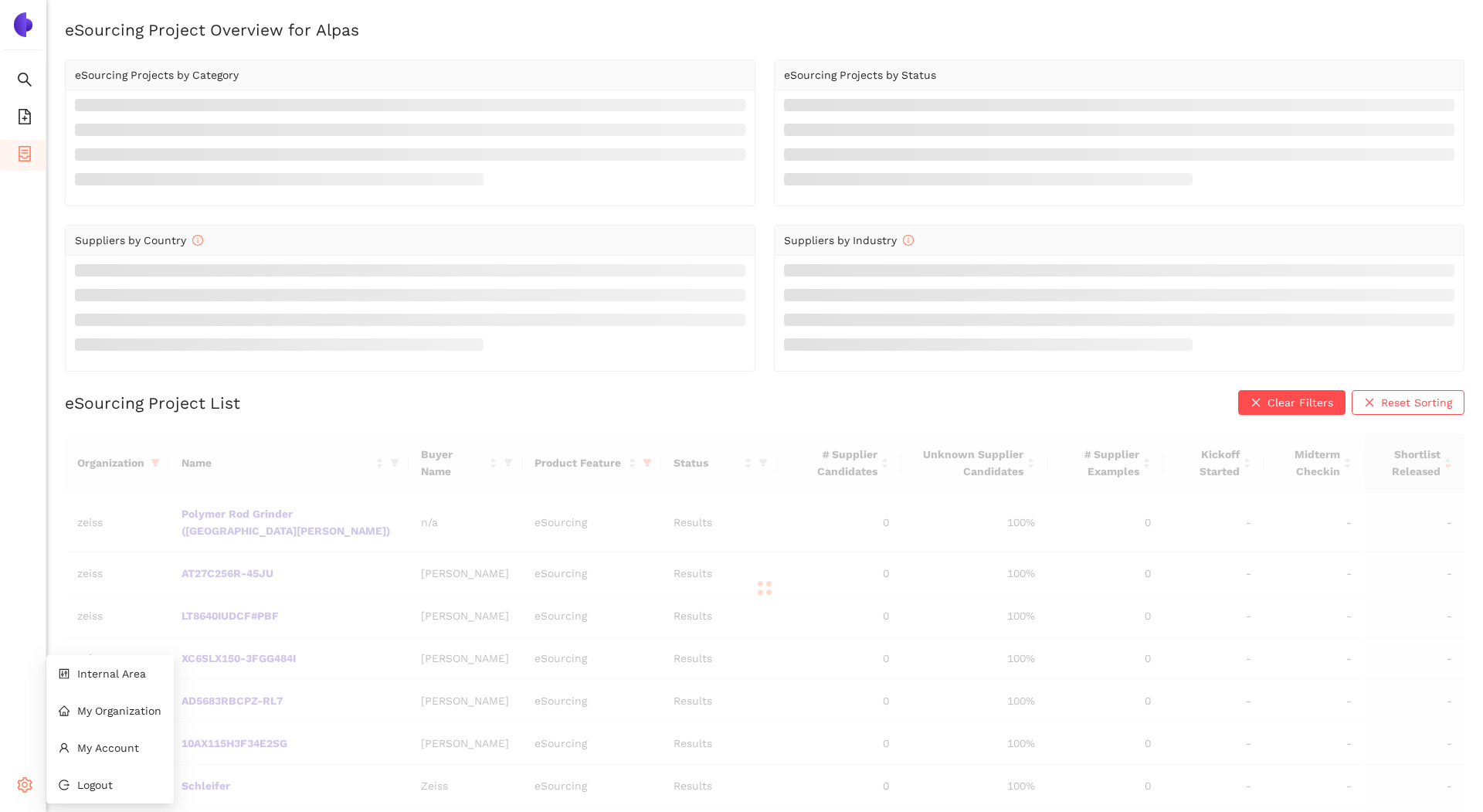
click at [14, 778] on div "Settings" at bounding box center [23, 787] width 46 height 31
click at [107, 680] on li "Internal Area" at bounding box center [110, 674] width 127 height 31
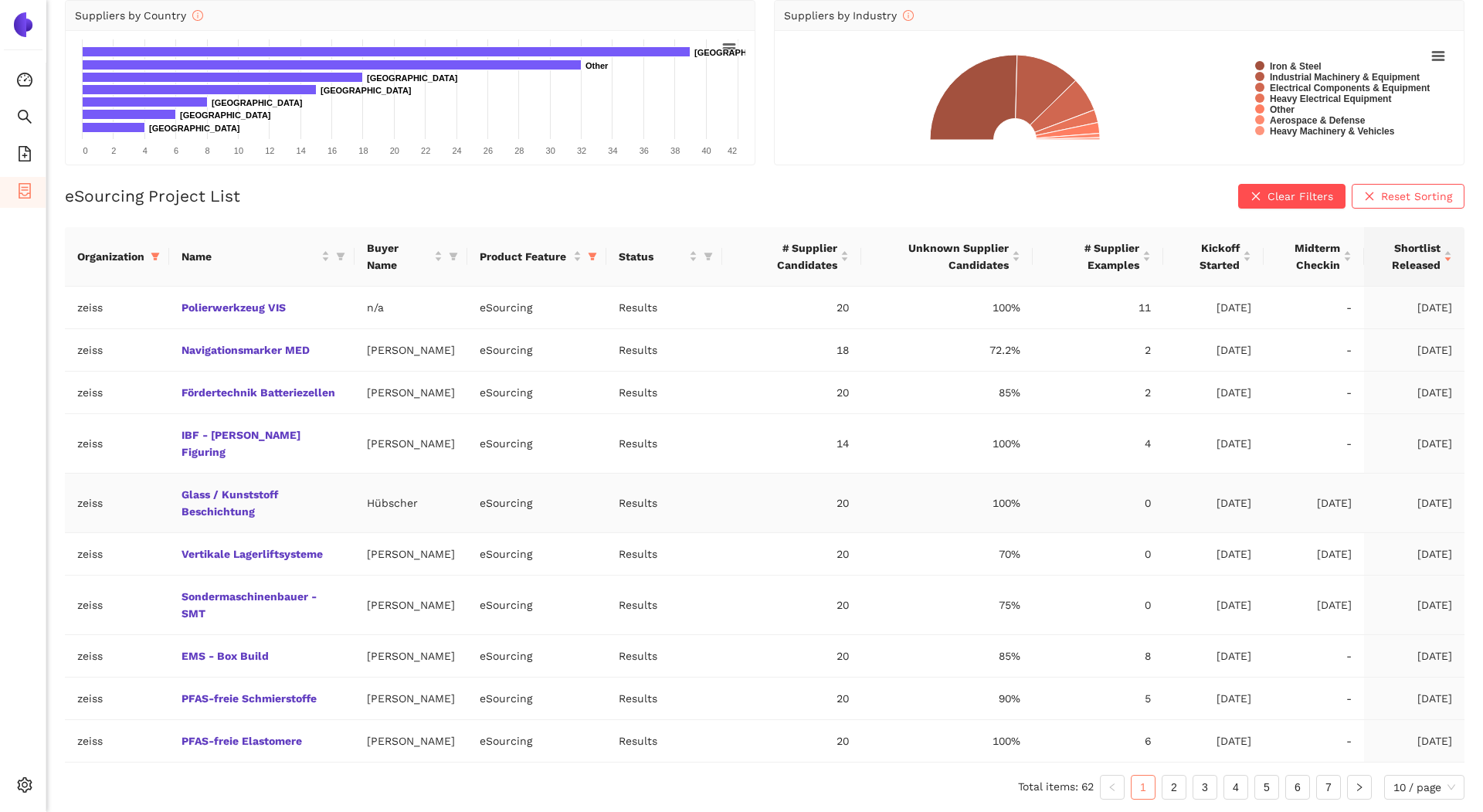
scroll to position [199, 0]
click at [156, 252] on icon "filter" at bounding box center [155, 257] width 10 height 10
click at [74, 280] on input "text" at bounding box center [103, 289] width 126 height 17
click at [40, 518] on span "Reset" at bounding box center [38, 527] width 29 height 17
checkbox input "false"
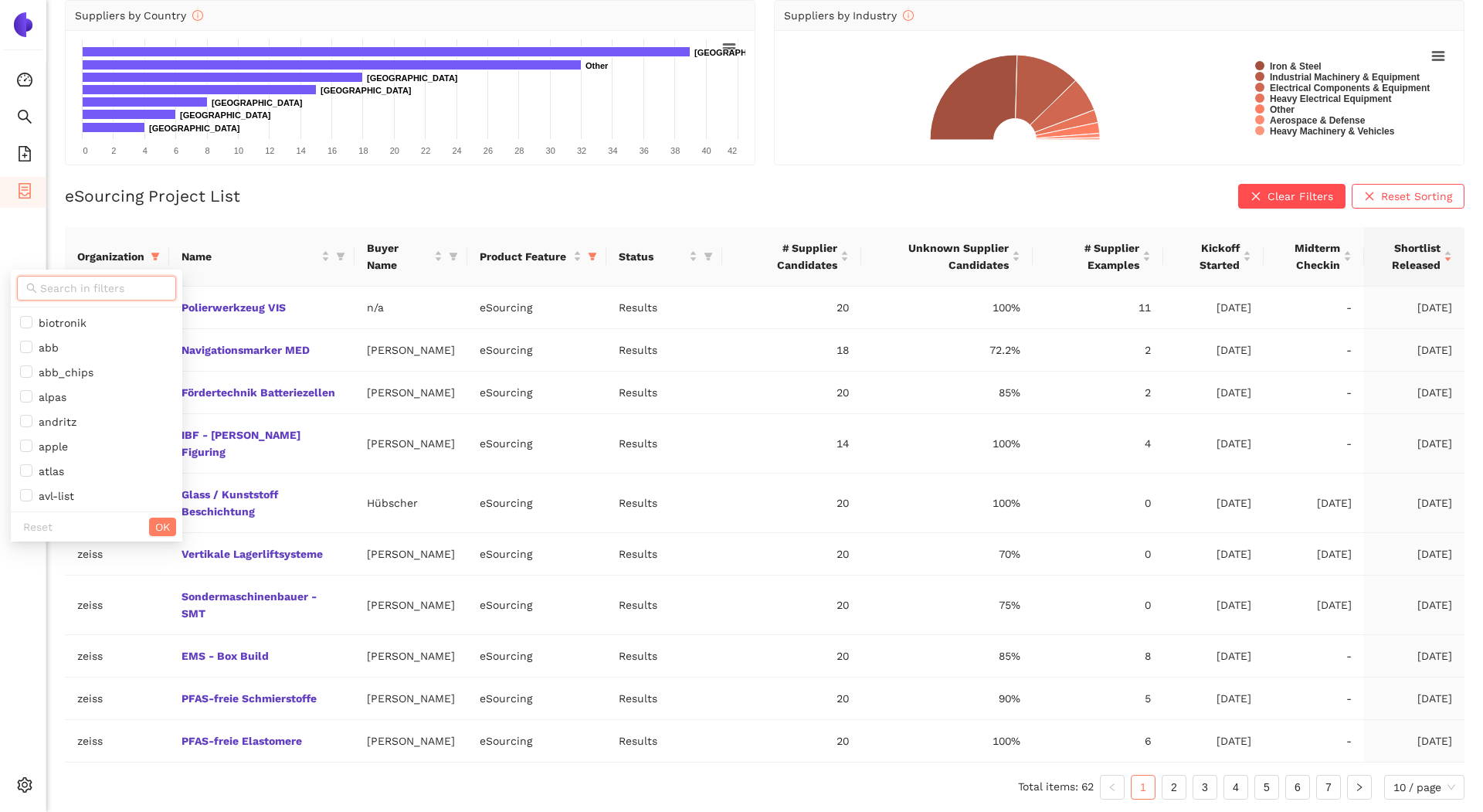
click at [56, 280] on input "text" at bounding box center [103, 289] width 126 height 17
type input "sie"
click at [68, 317] on span "siemens_energy" at bounding box center [78, 322] width 91 height 13
checkbox input "true"
click at [159, 390] on div "Reset OK" at bounding box center [87, 403] width 153 height 30
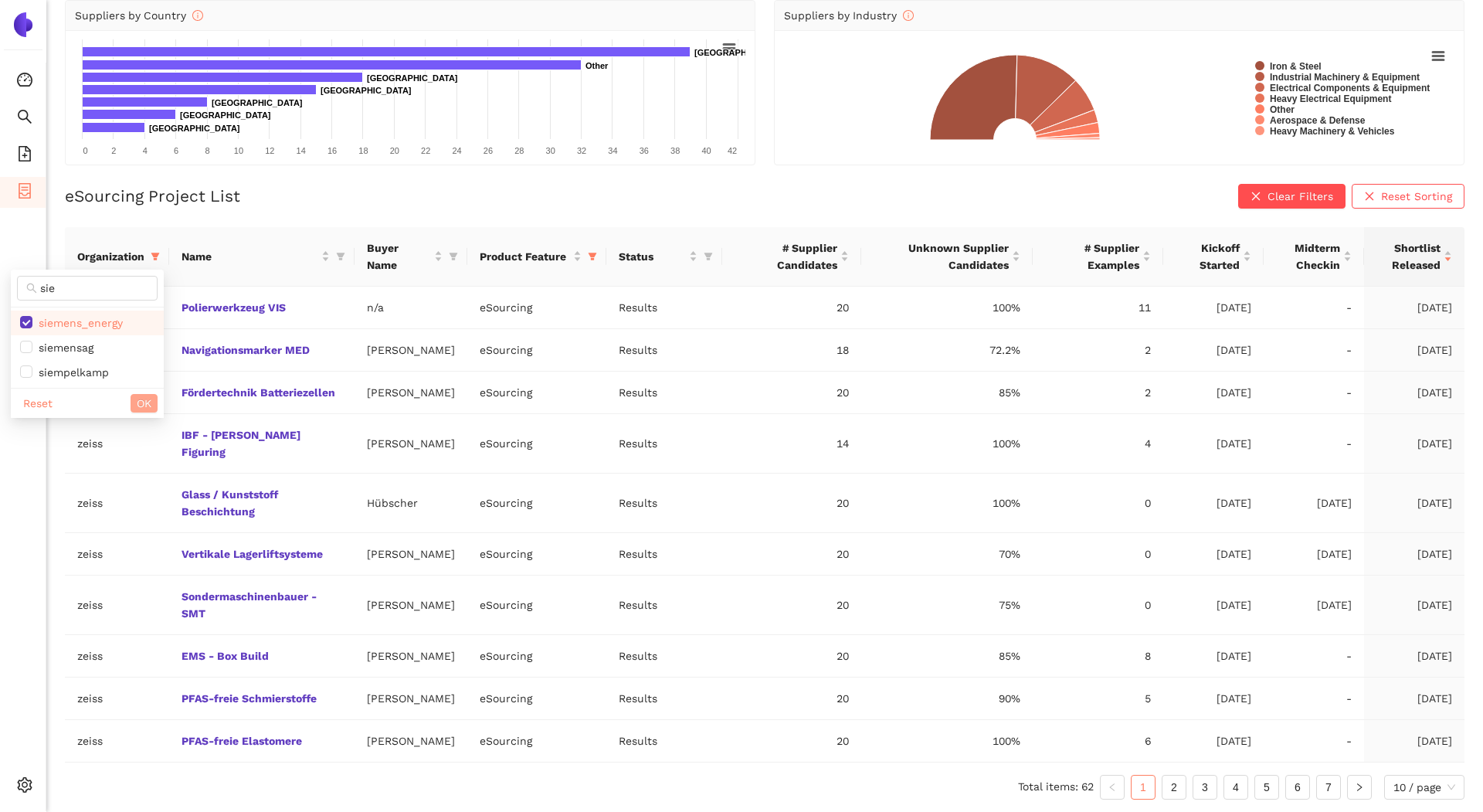
click at [142, 395] on span "OK" at bounding box center [144, 404] width 14 height 17
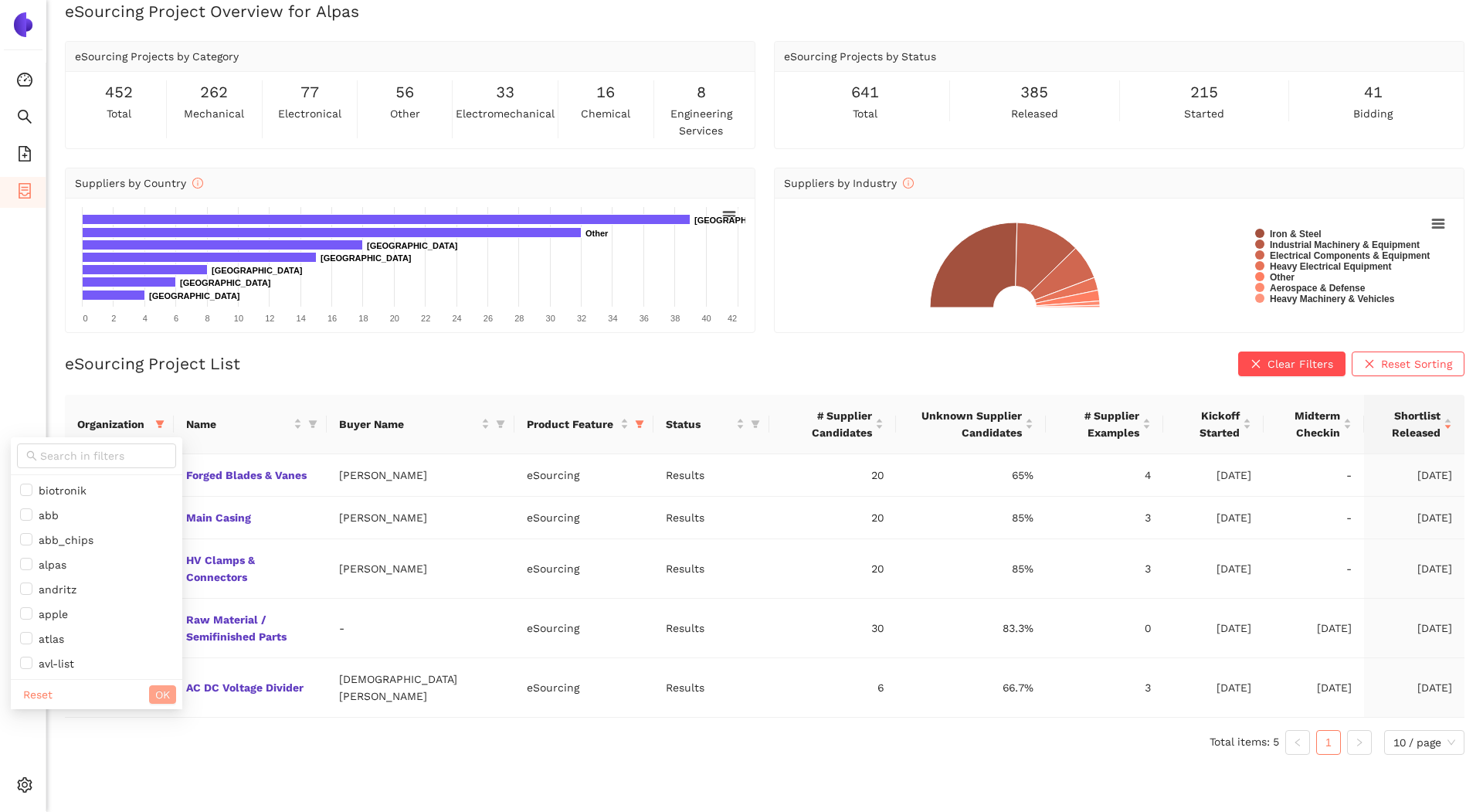
scroll to position [18, 0]
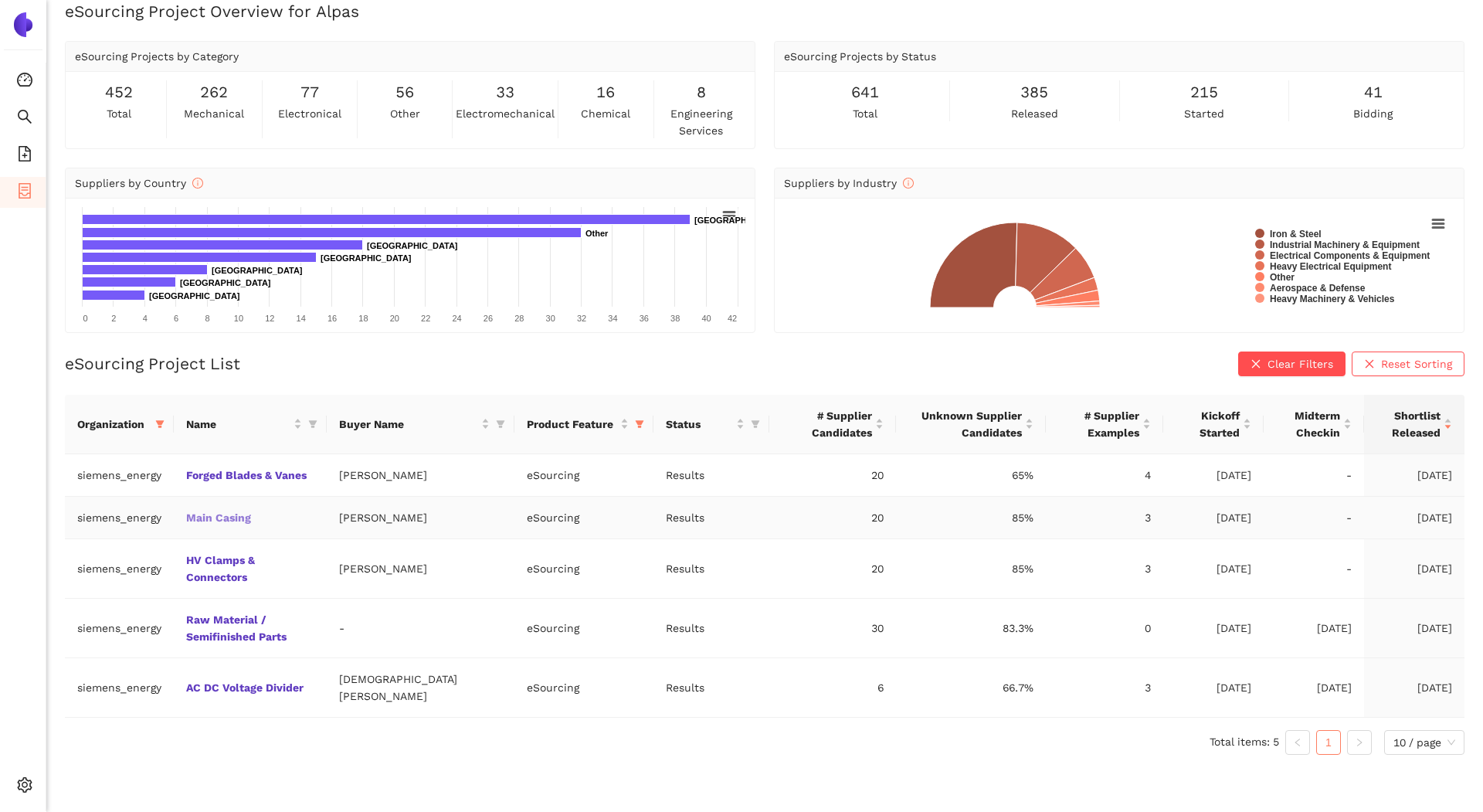
click at [0, 0] on link "Main Casing" at bounding box center [0, 0] width 0 height 0
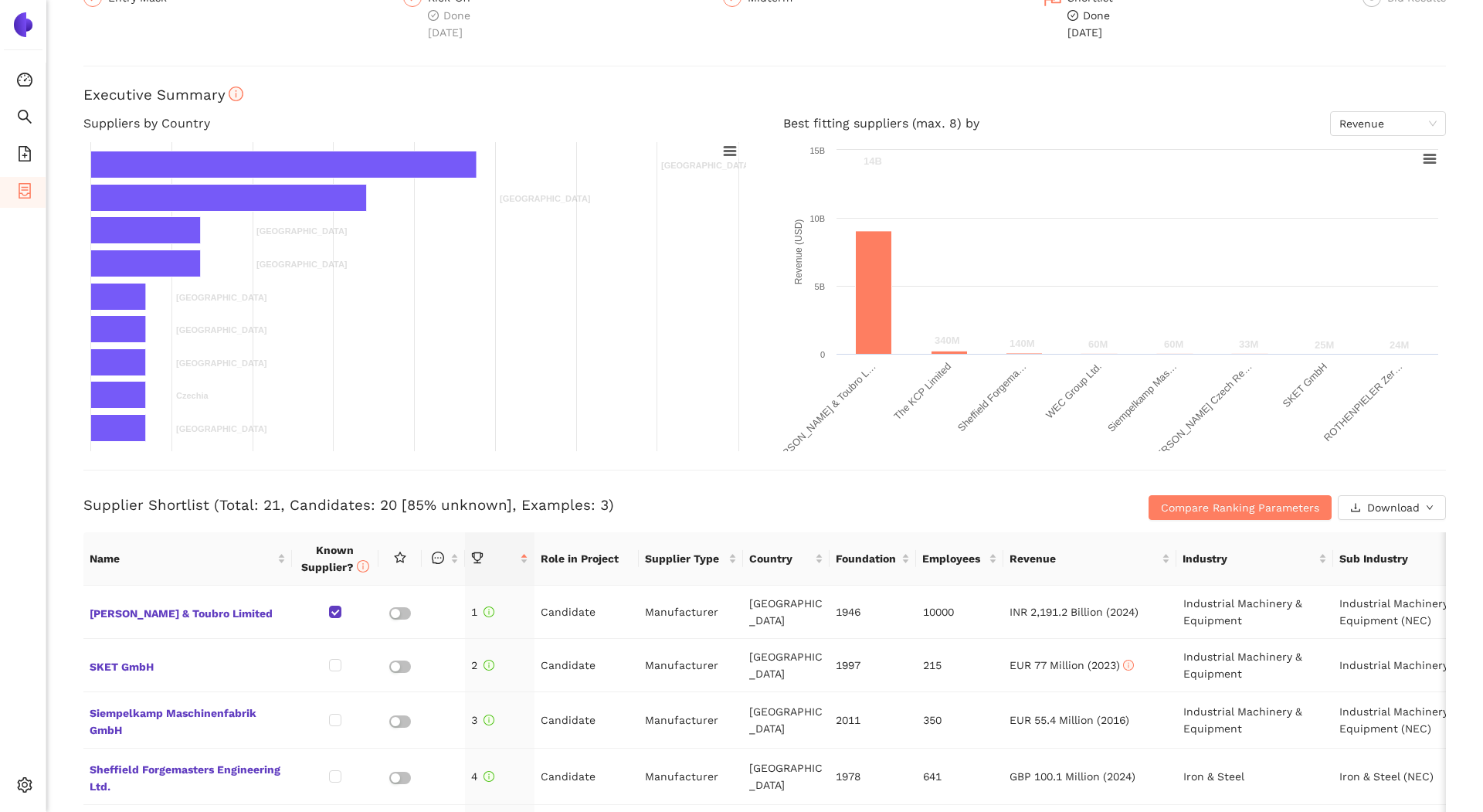
scroll to position [214, 0]
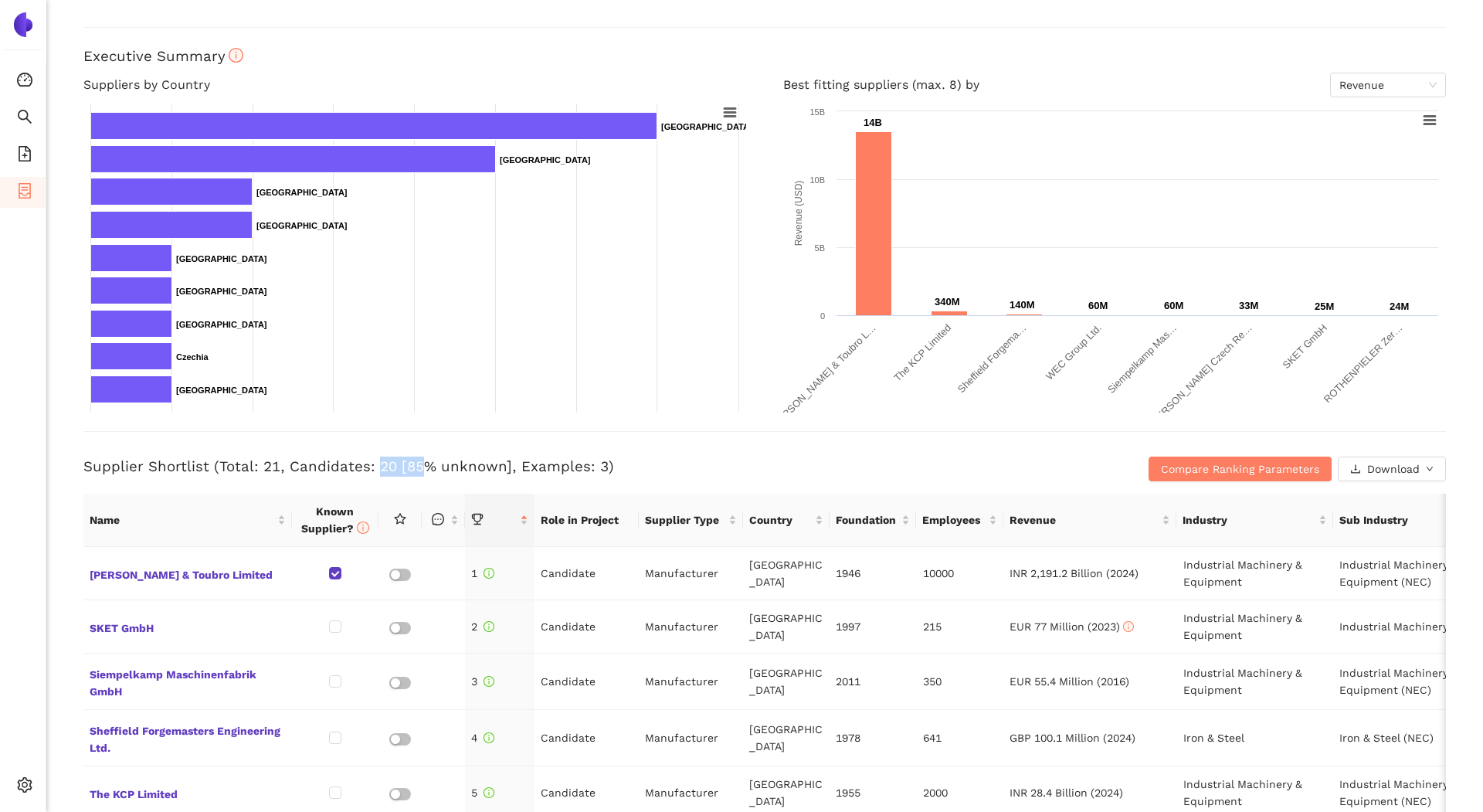
drag, startPoint x: 372, startPoint y: 462, endPoint x: 417, endPoint y: 461, distance: 45.0
click at [417, 461] on h3 "Supplier Shortlist (Total: 21, Candidates: 20 [85% unknown], Examples: 3)" at bounding box center [537, 466] width 909 height 20
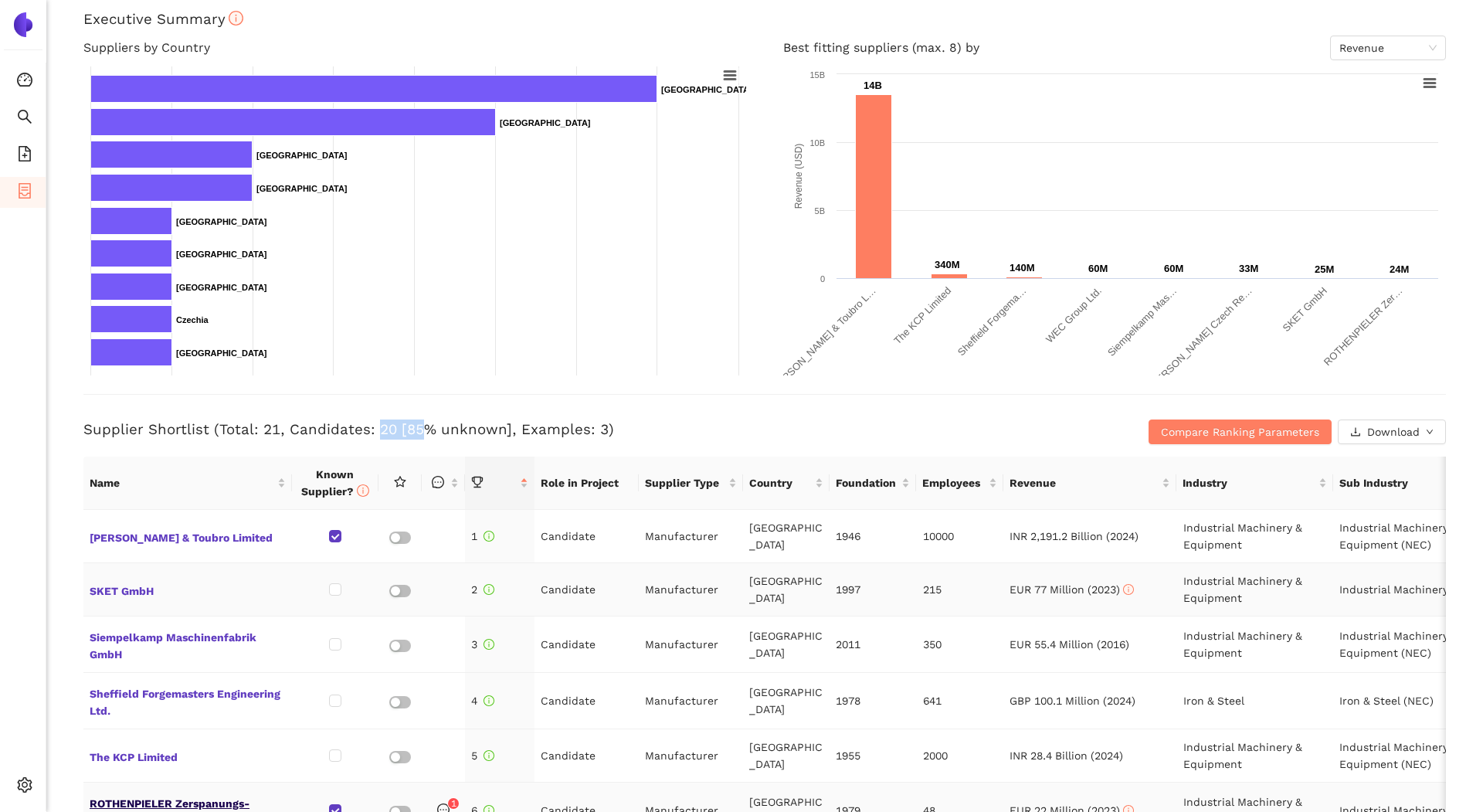
scroll to position [0, 0]
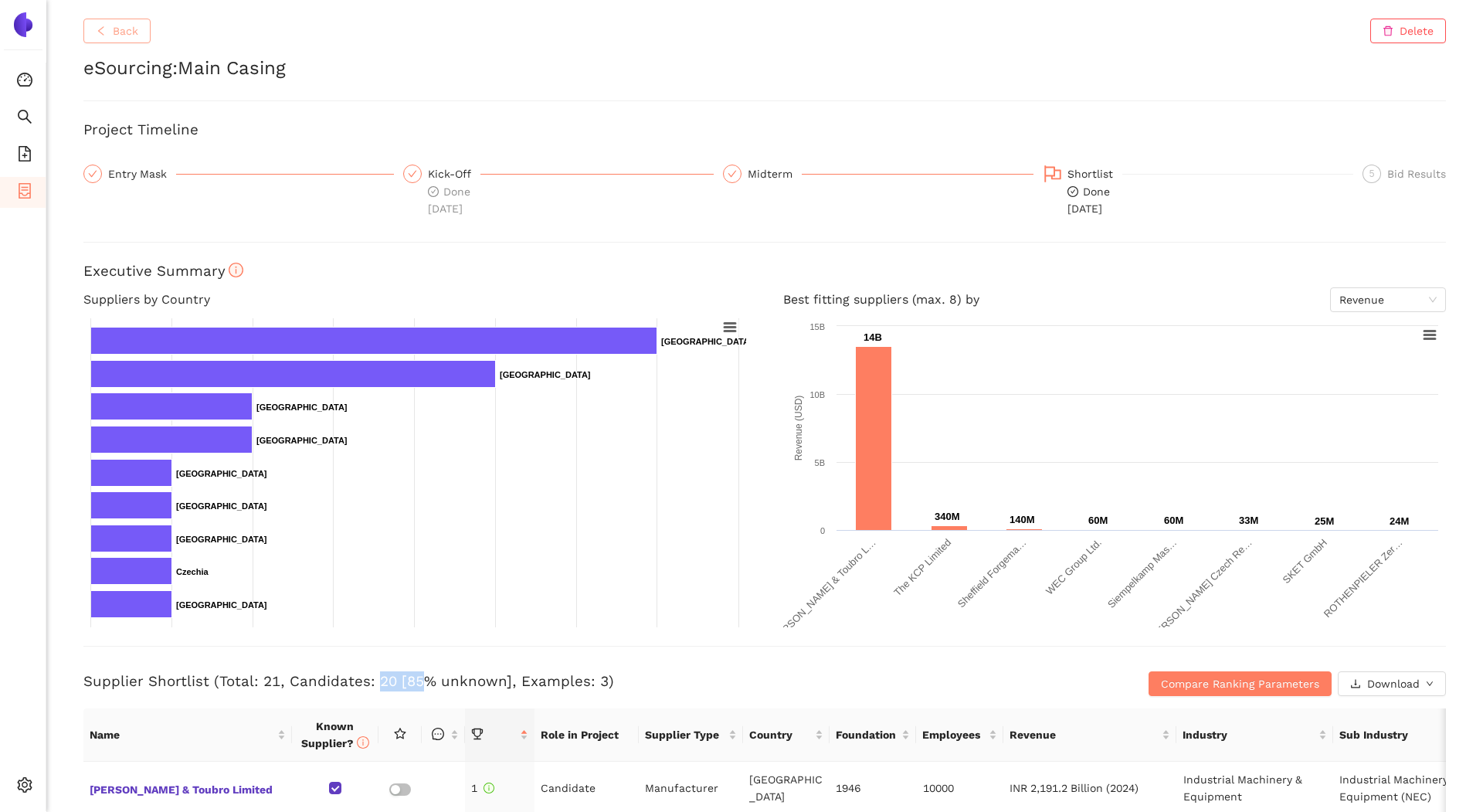
click at [96, 42] on button "Back" at bounding box center [117, 31] width 68 height 25
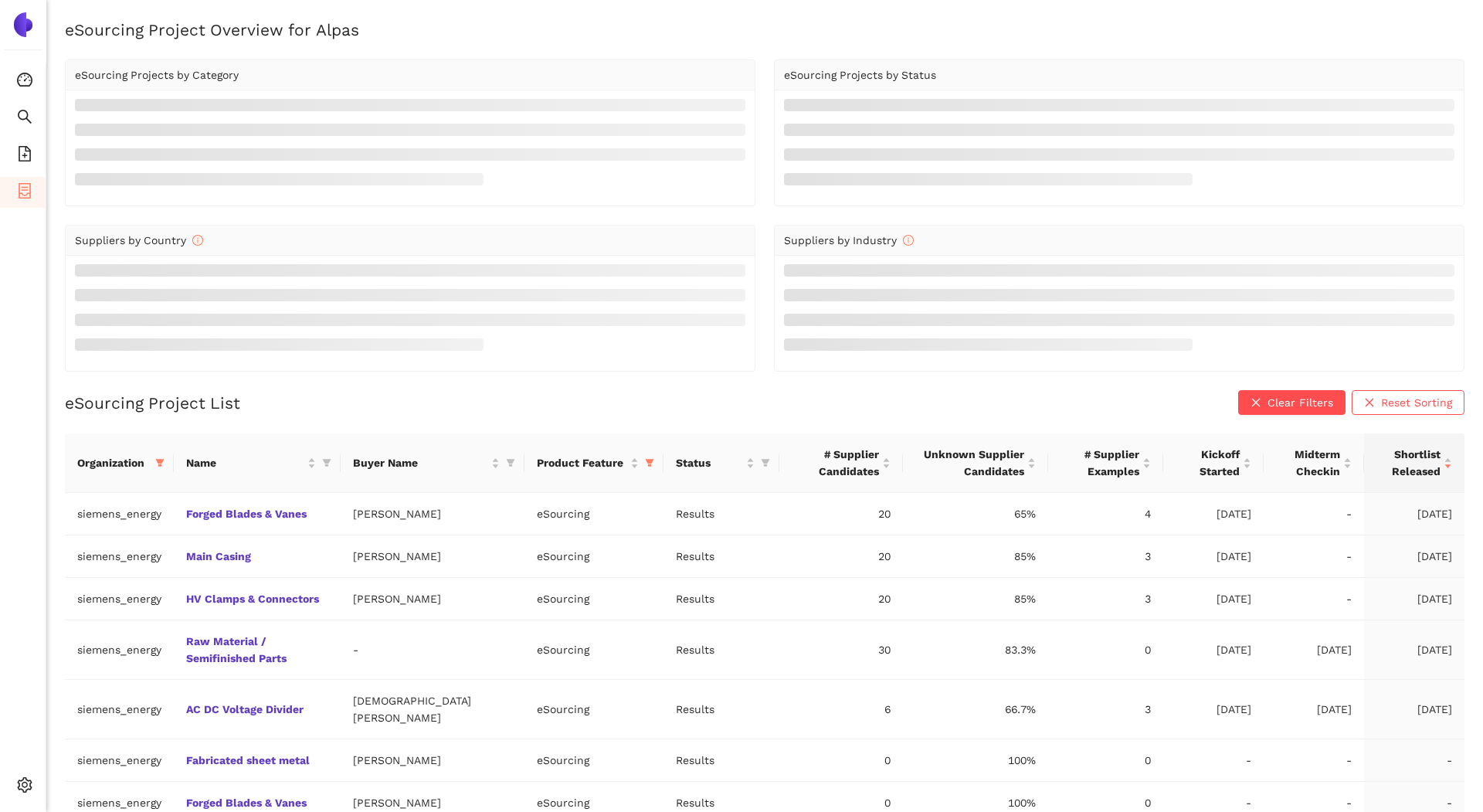
scroll to position [18, 0]
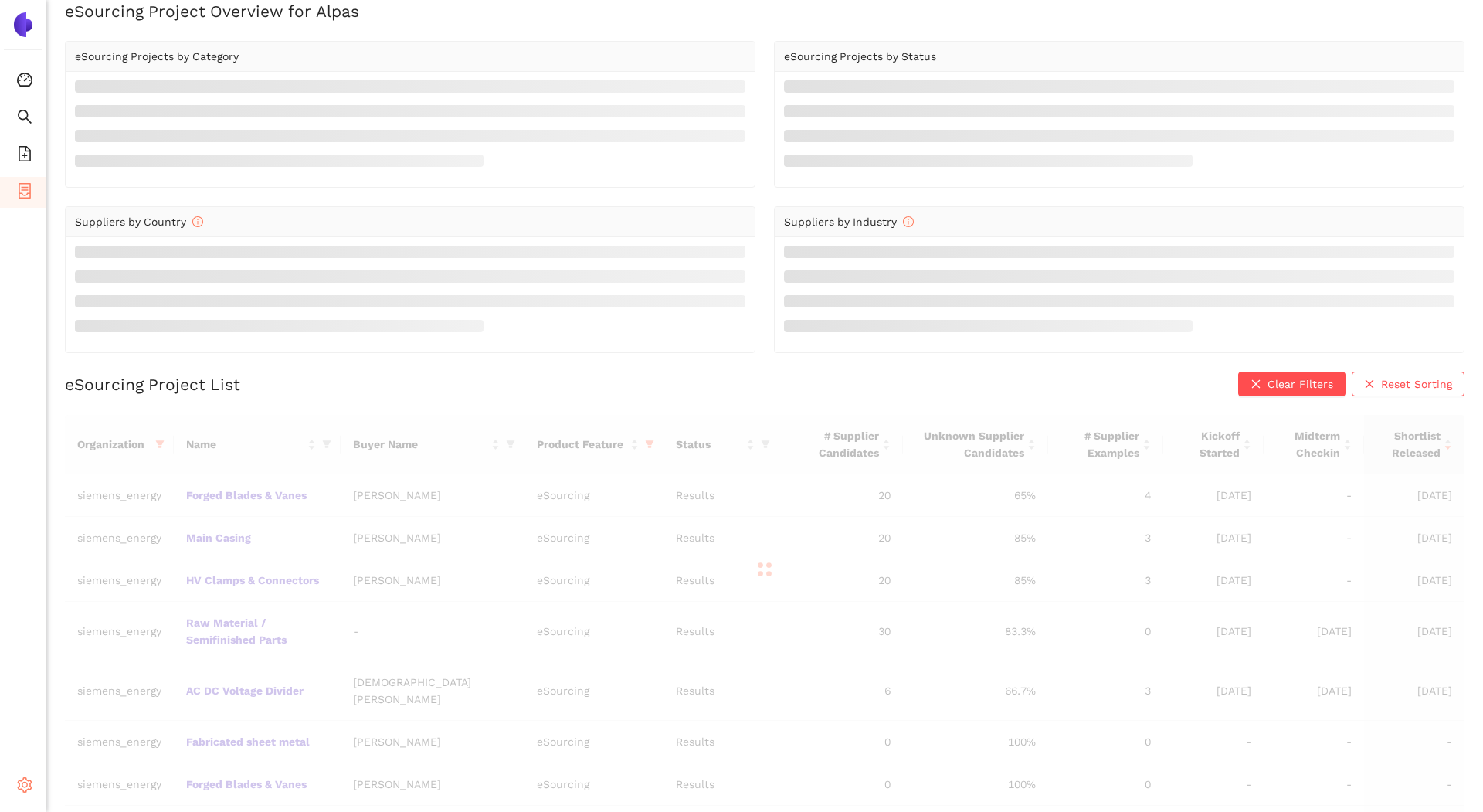
click at [27, 783] on icon "setting" at bounding box center [25, 785] width 15 height 15
click at [106, 667] on div at bounding box center [765, 570] width 1400 height 309
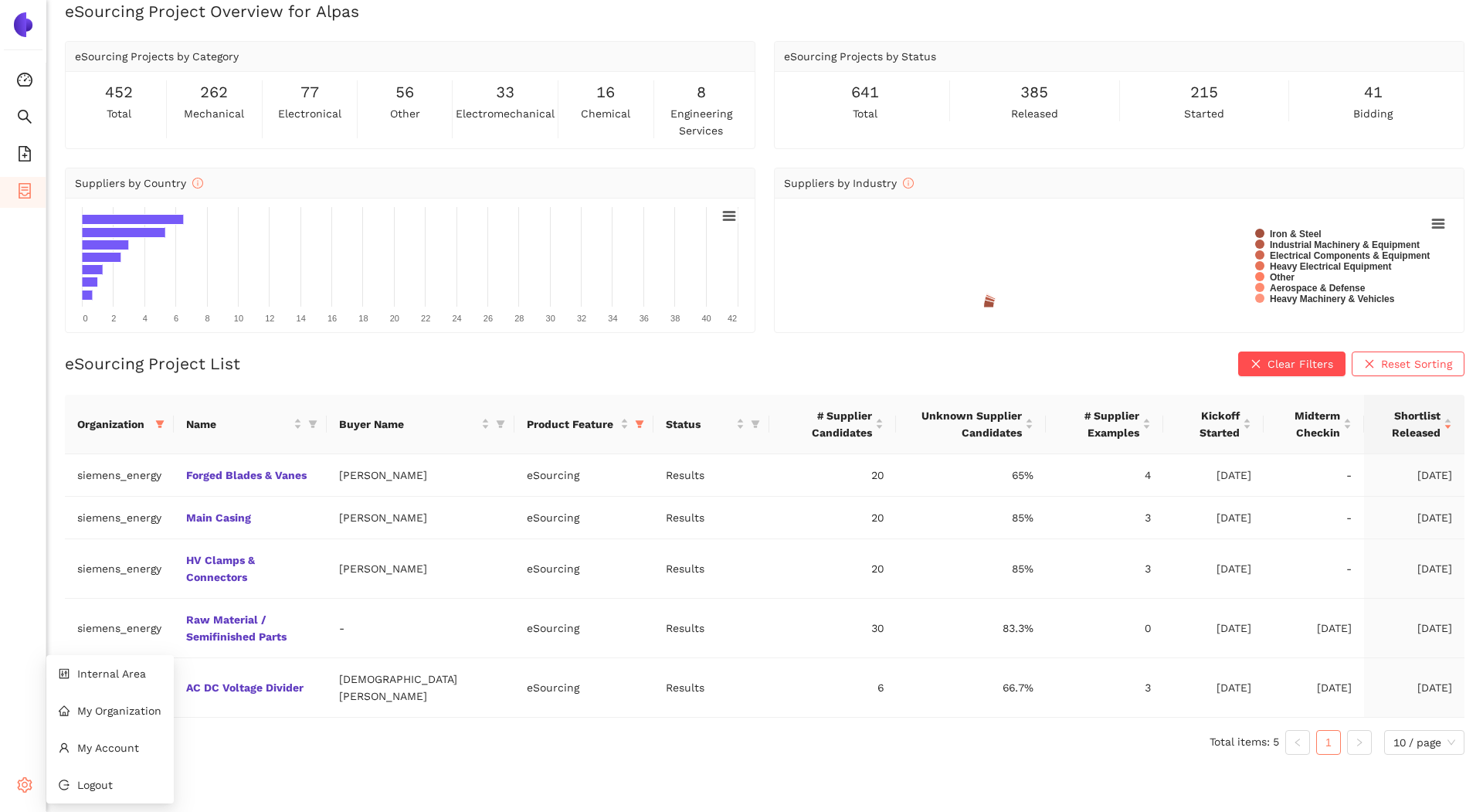
click at [20, 795] on span "setting" at bounding box center [25, 787] width 15 height 31
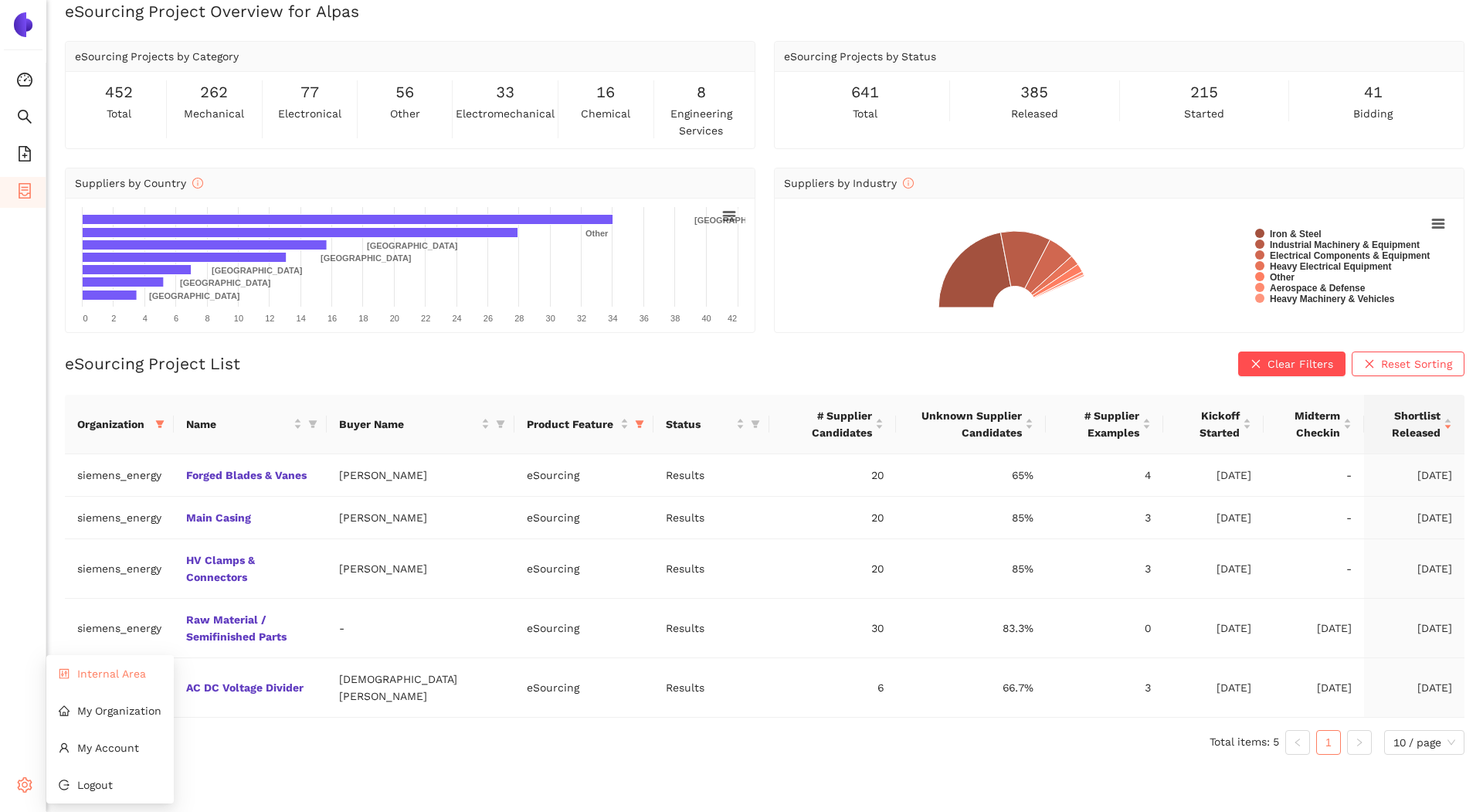
click at [122, 666] on li "Internal Area" at bounding box center [110, 674] width 127 height 31
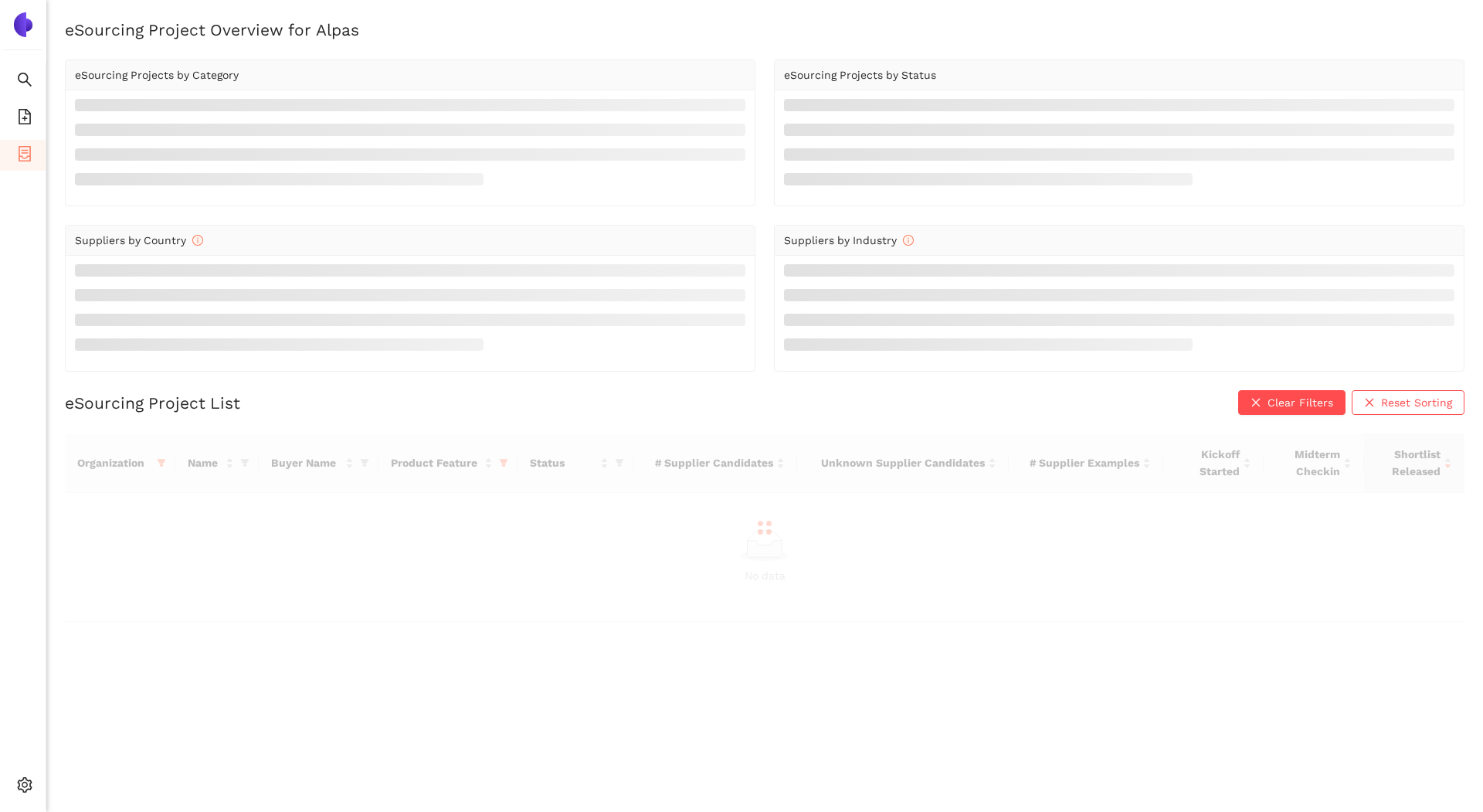
click at [155, 462] on div at bounding box center [765, 527] width 1400 height 188
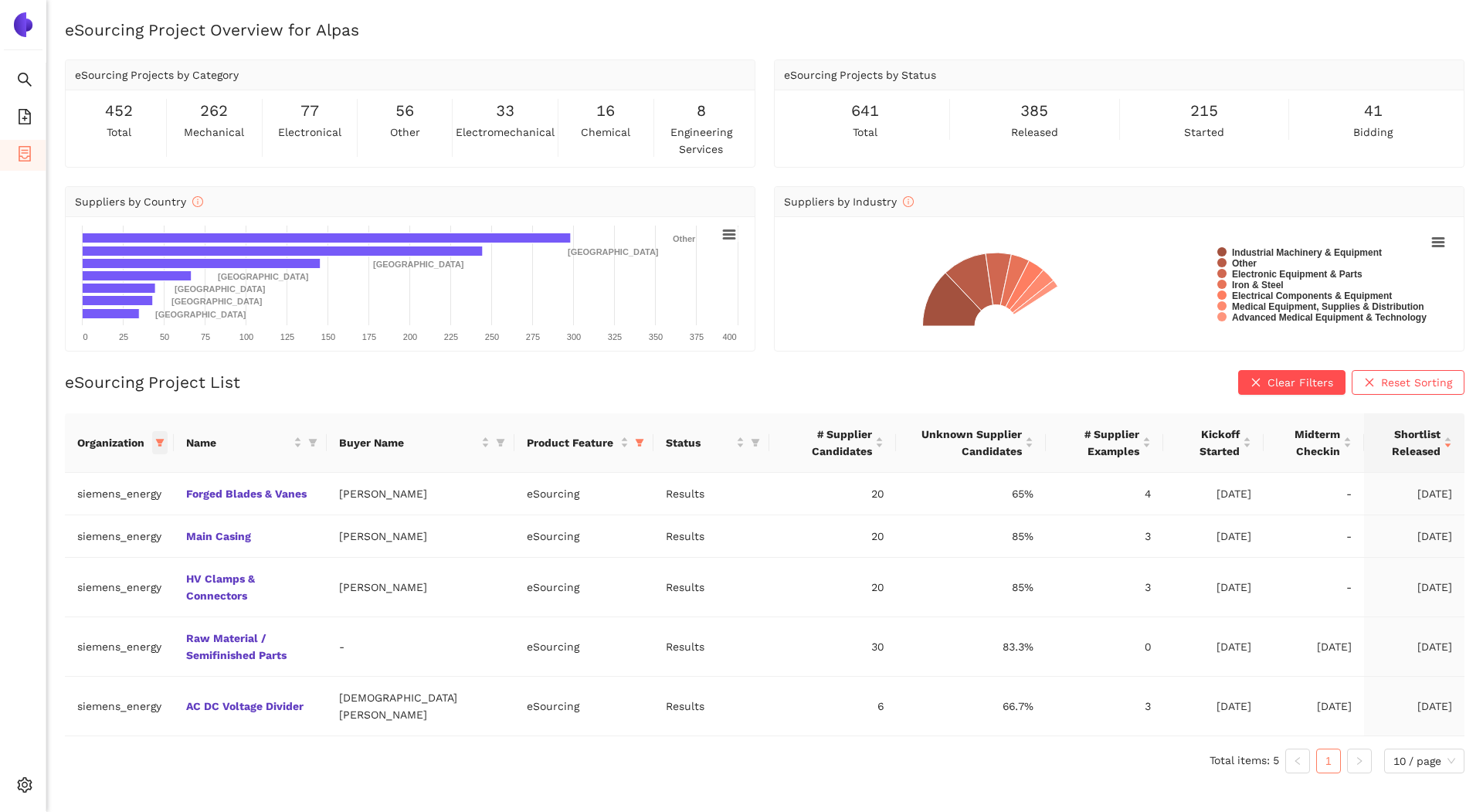
click at [159, 445] on icon "filter" at bounding box center [160, 443] width 10 height 10
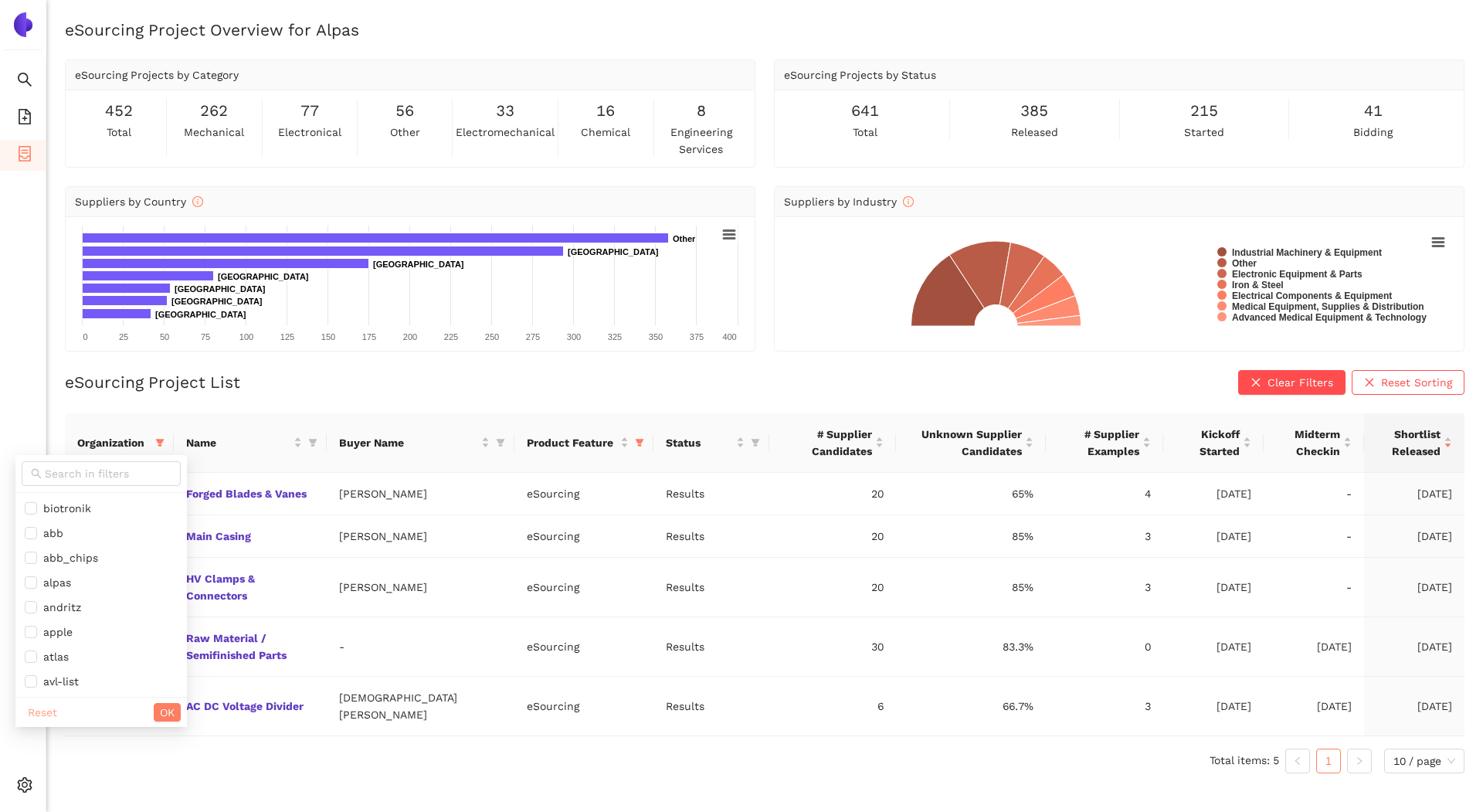
click at [33, 709] on span "Reset" at bounding box center [42, 713] width 29 height 17
checkbox input "false"
click at [65, 478] on input "text" at bounding box center [107, 474] width 126 height 17
type input "zeiss"
click at [58, 500] on span "zeiss" at bounding box center [92, 509] width 134 height 17
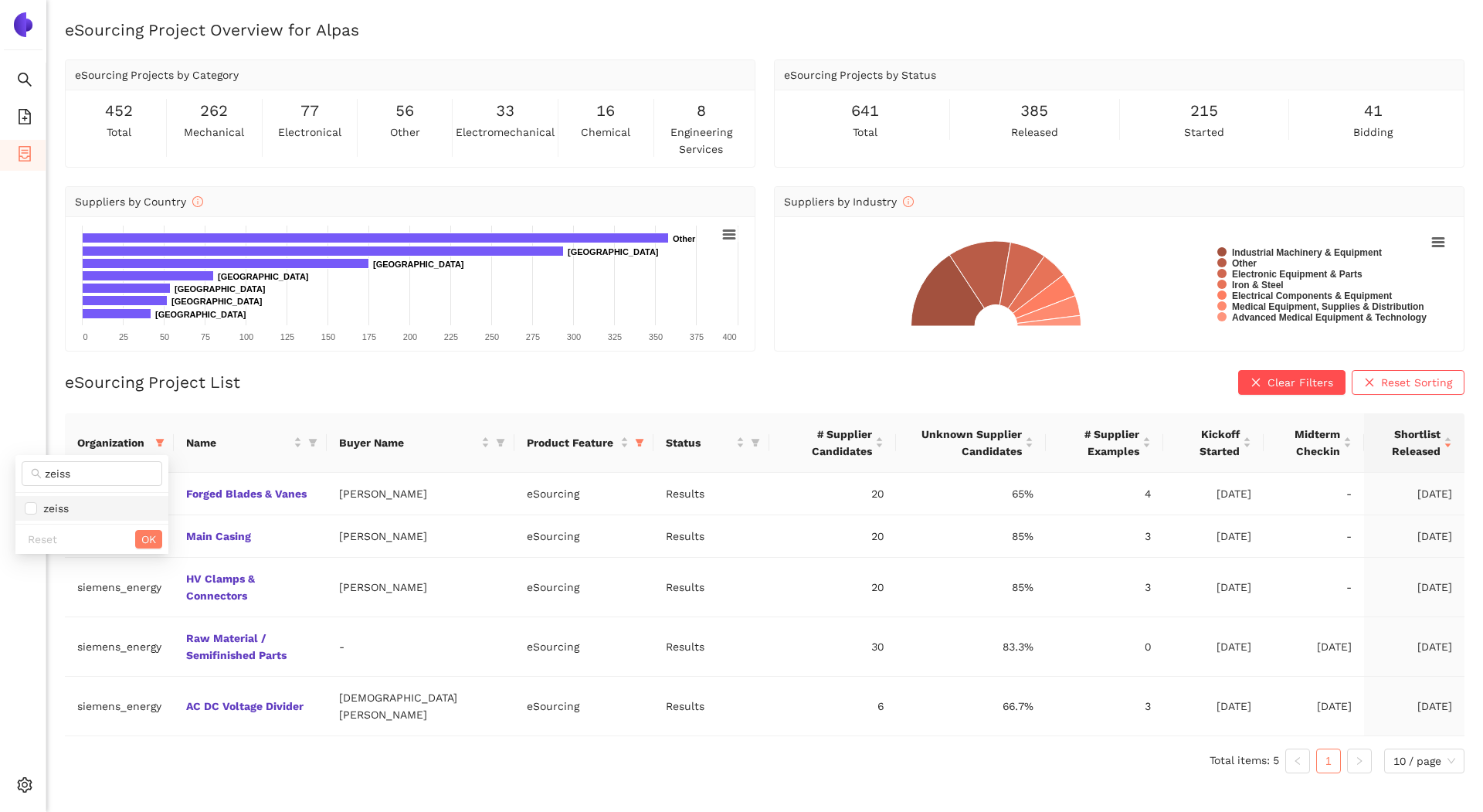
checkbox input "true"
click at [126, 538] on div "Reset OK" at bounding box center [92, 539] width 153 height 30
click at [164, 536] on div "Reset OK" at bounding box center [92, 539] width 153 height 30
click at [145, 536] on span "OK" at bounding box center [148, 540] width 14 height 17
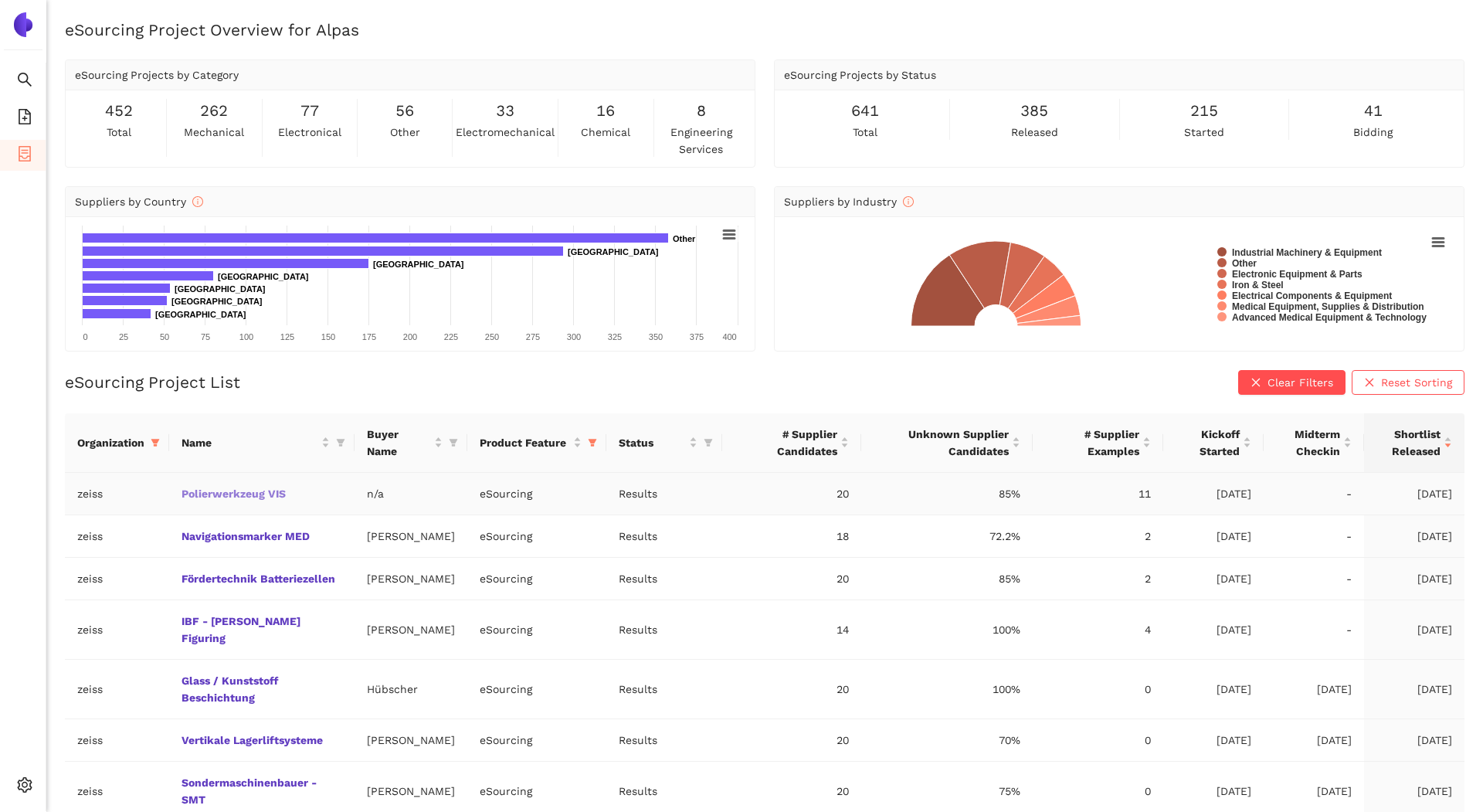
click at [0, 0] on link "Polierwerkzeug VIS" at bounding box center [0, 0] width 0 height 0
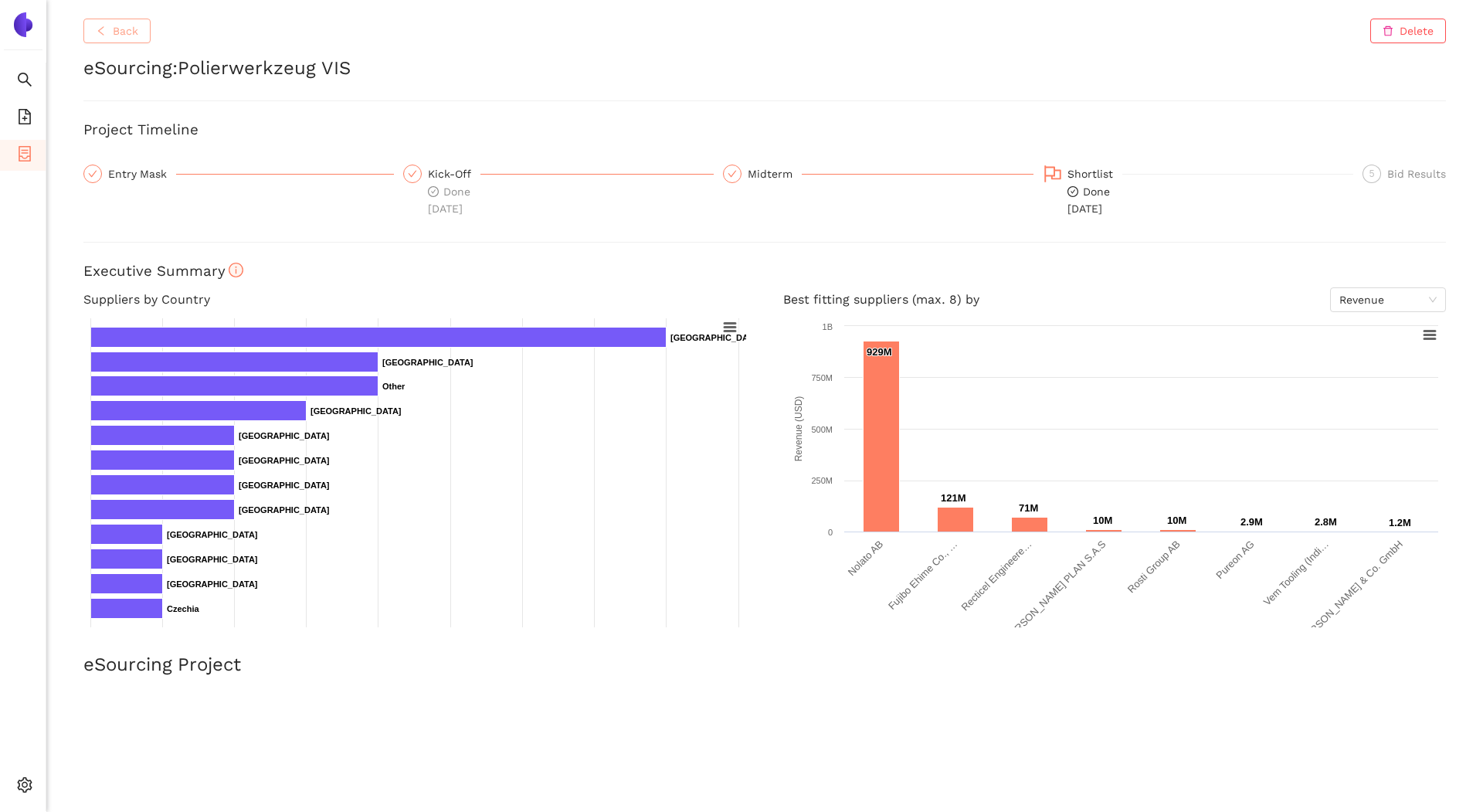
click at [105, 24] on button "Back" at bounding box center [117, 31] width 68 height 25
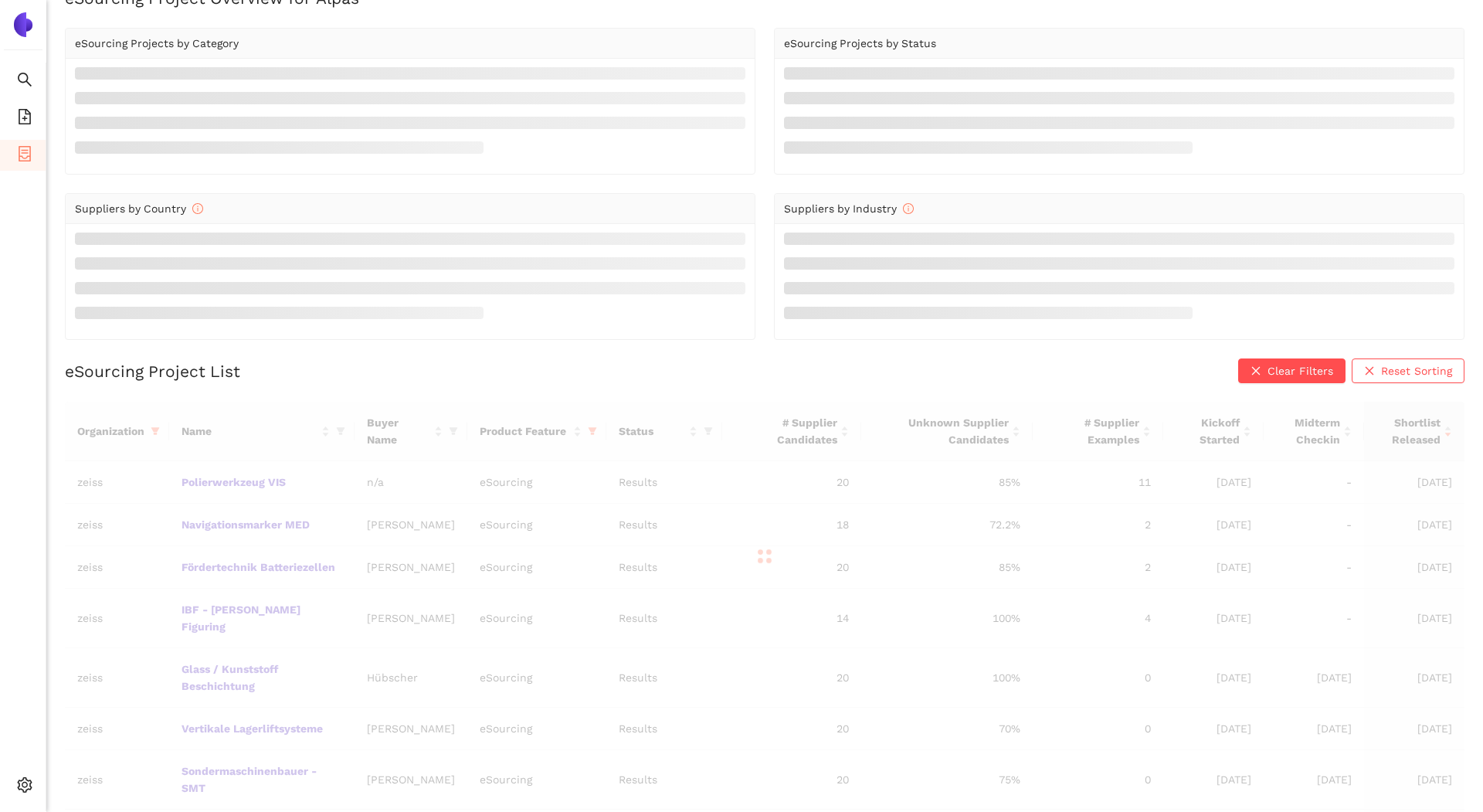
scroll to position [36, 0]
